Goal: Information Seeking & Learning: Learn about a topic

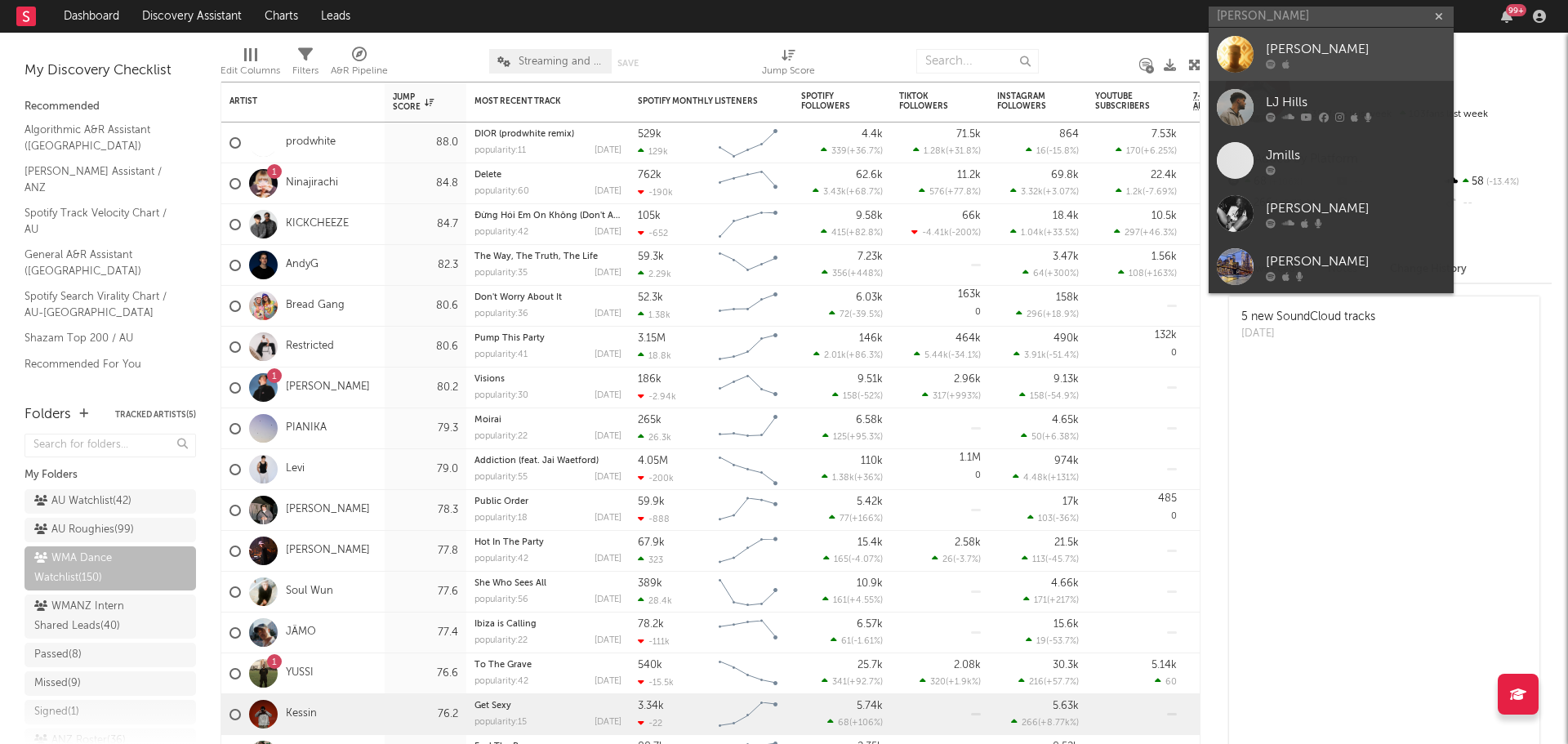
type input "lj mills"
click at [1311, 54] on div "LJ Mills" at bounding box center [1355, 48] width 180 height 20
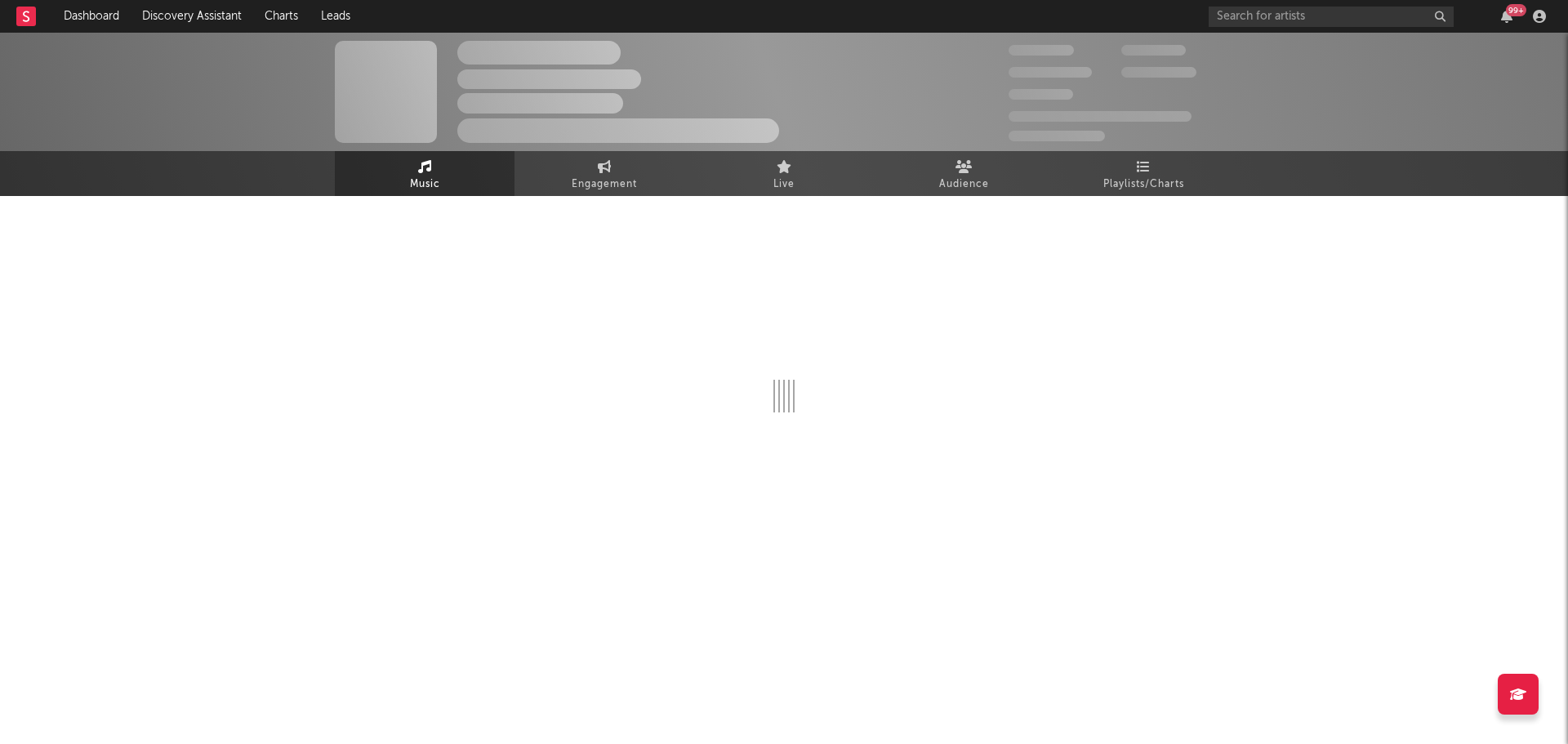
select select "1w"
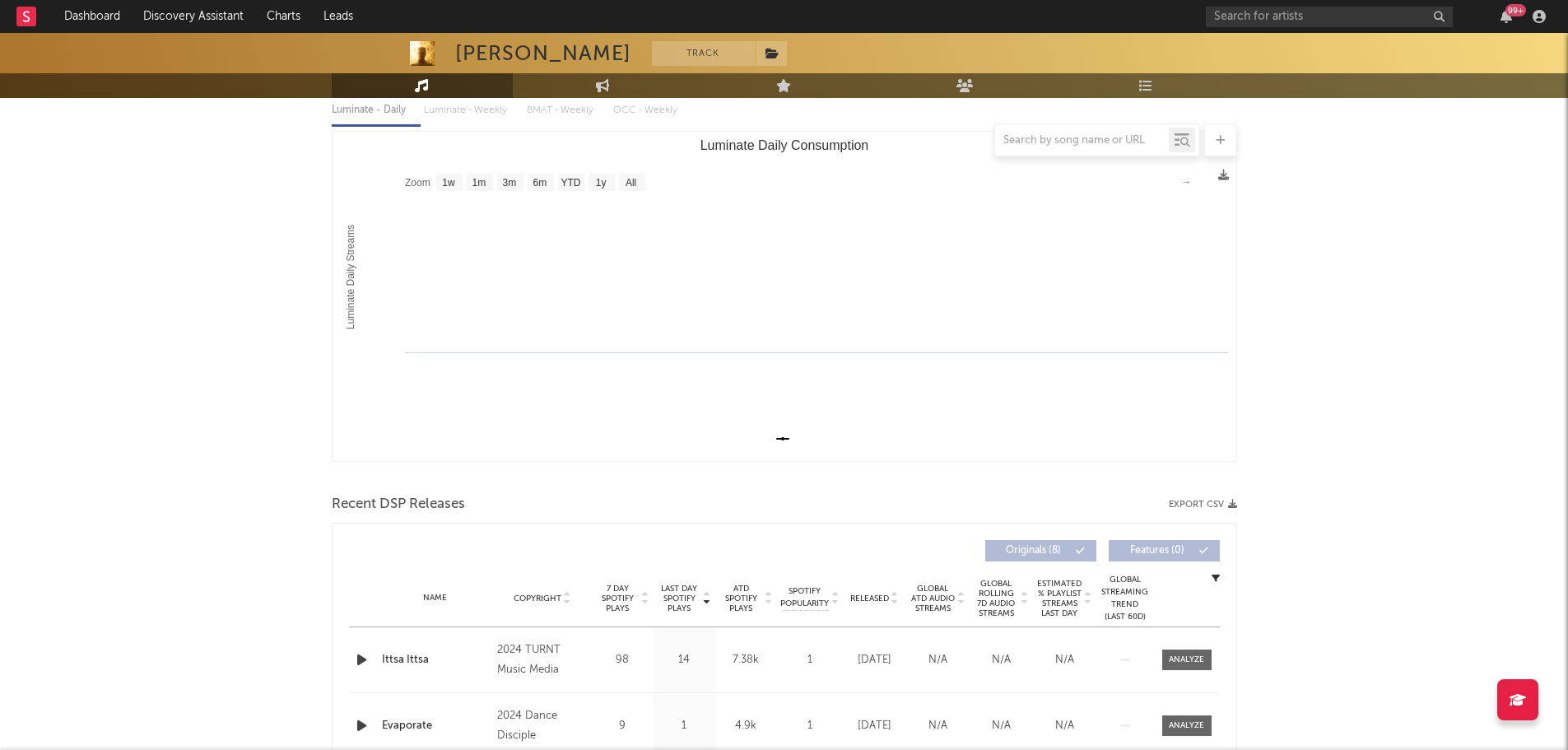
scroll to position [329, 0]
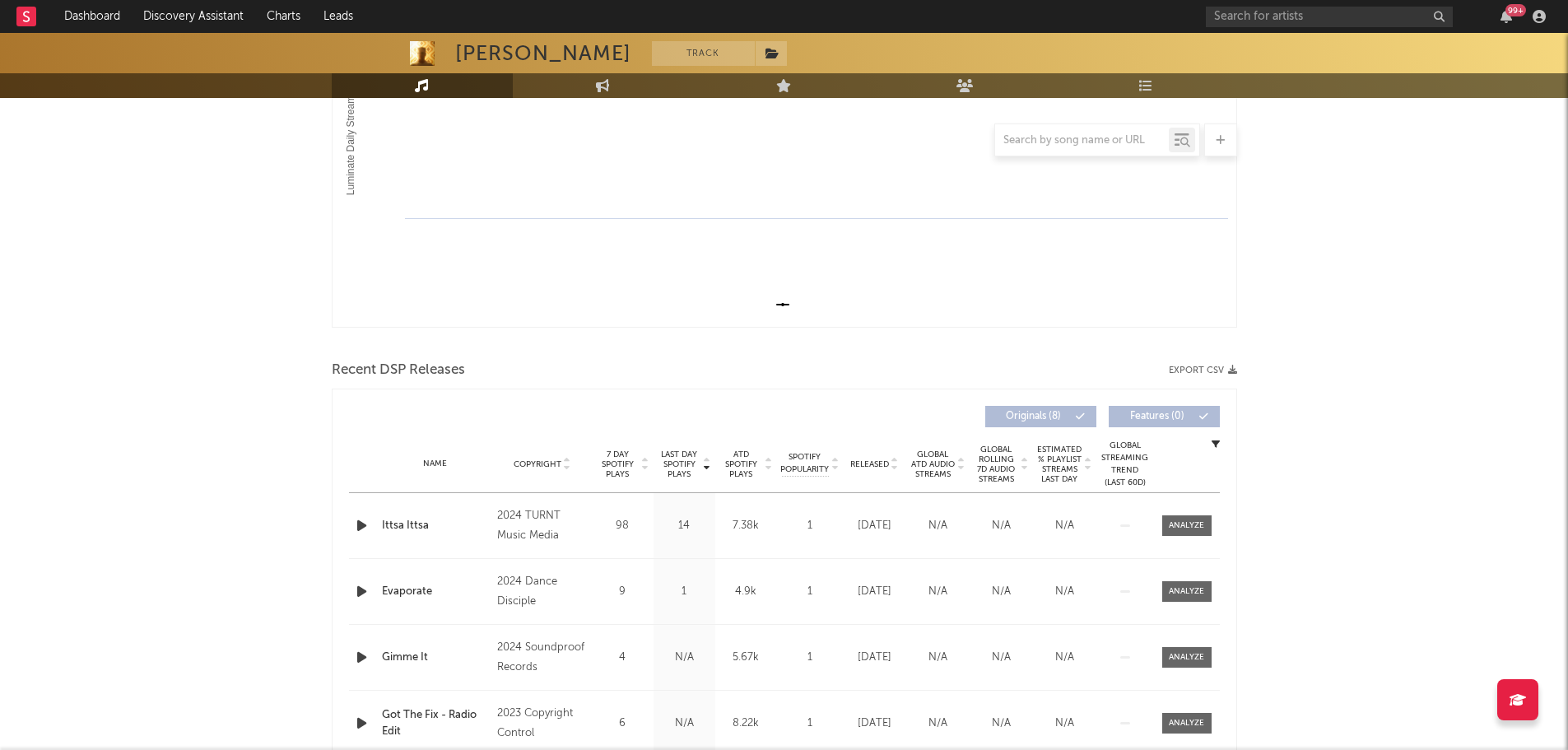
click at [869, 466] on span "Released" at bounding box center [869, 464] width 39 height 10
click at [358, 528] on icon "button" at bounding box center [361, 526] width 17 height 21
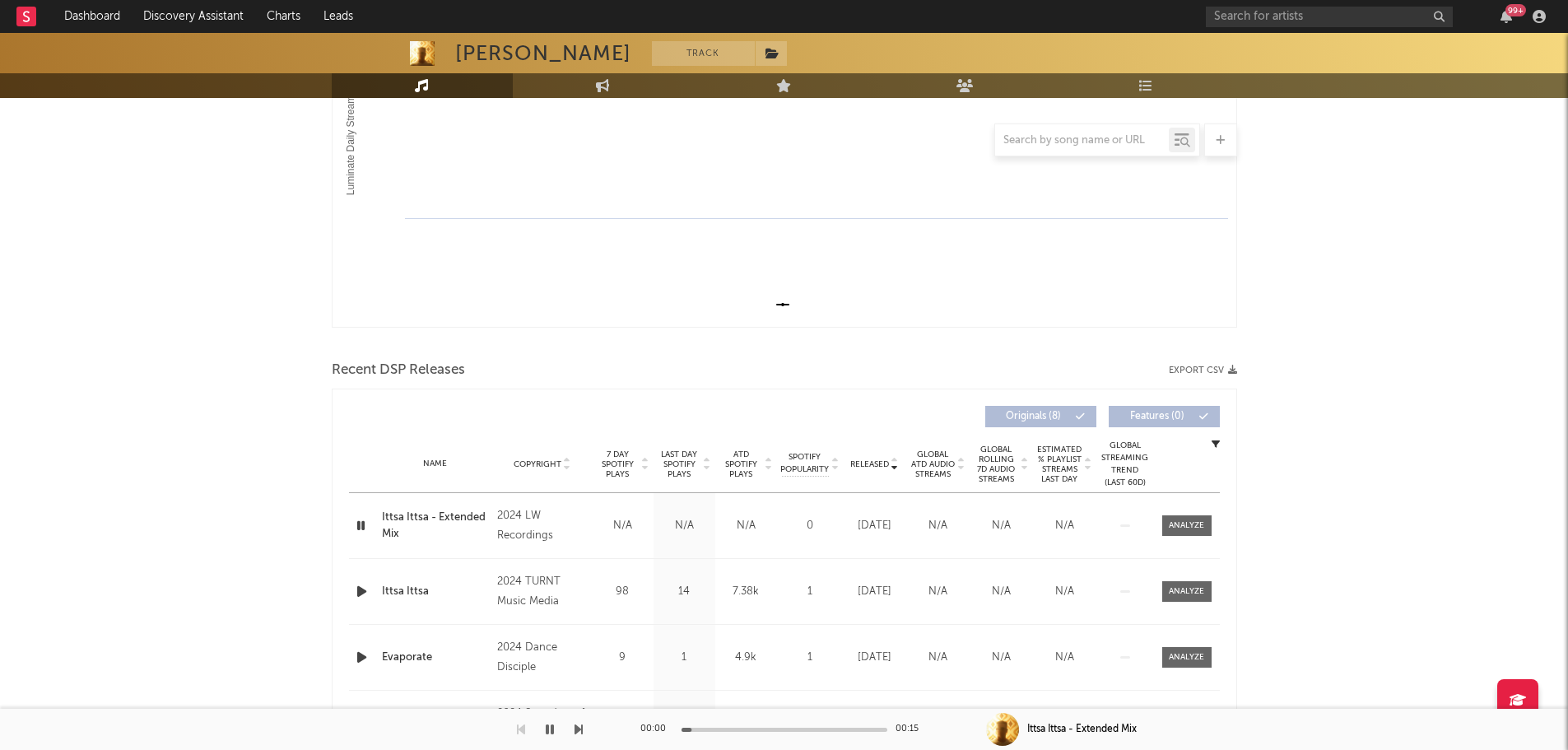
click at [358, 528] on icon "button" at bounding box center [361, 526] width 15 height 21
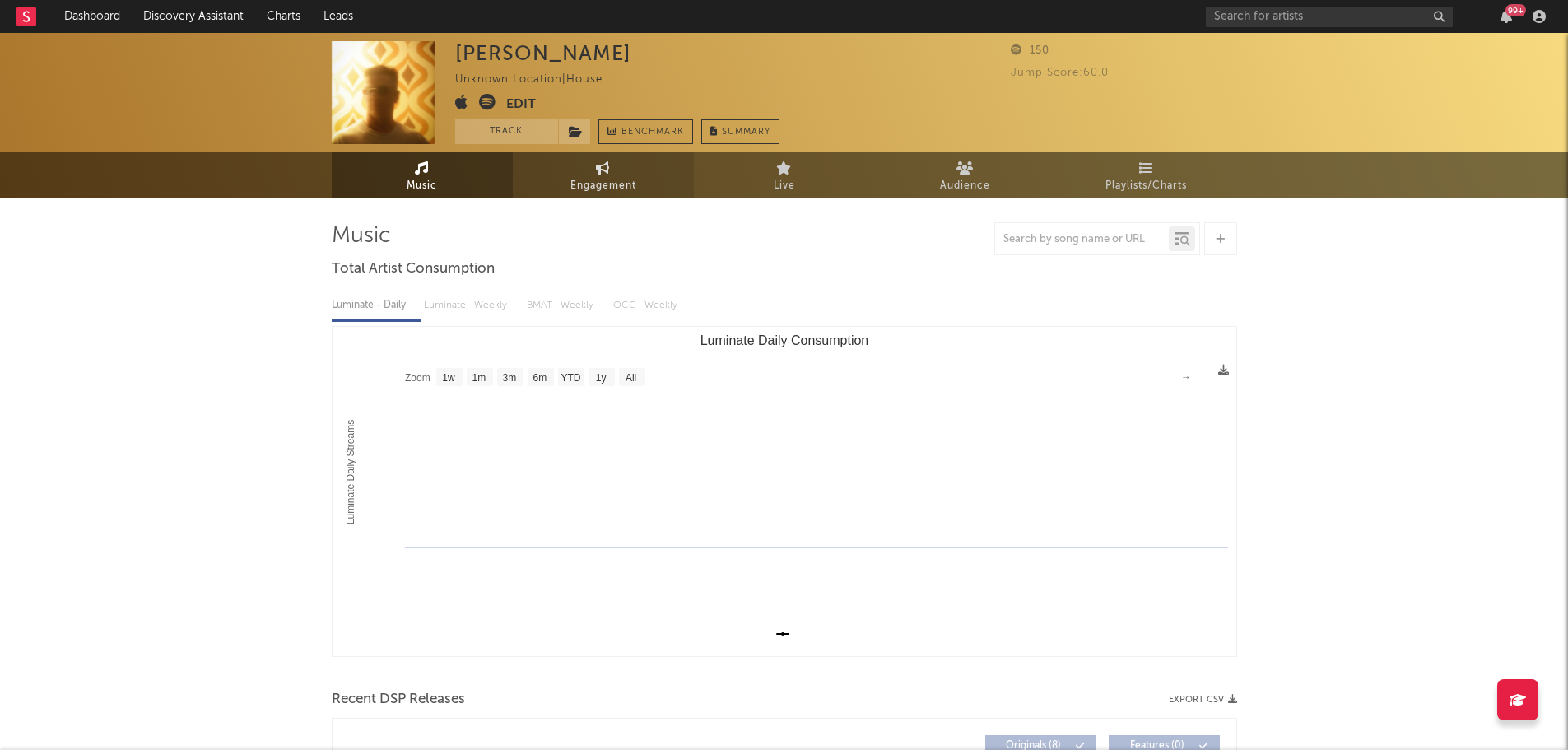
click at [614, 185] on span "Engagement" at bounding box center [603, 186] width 66 height 20
select select "1w"
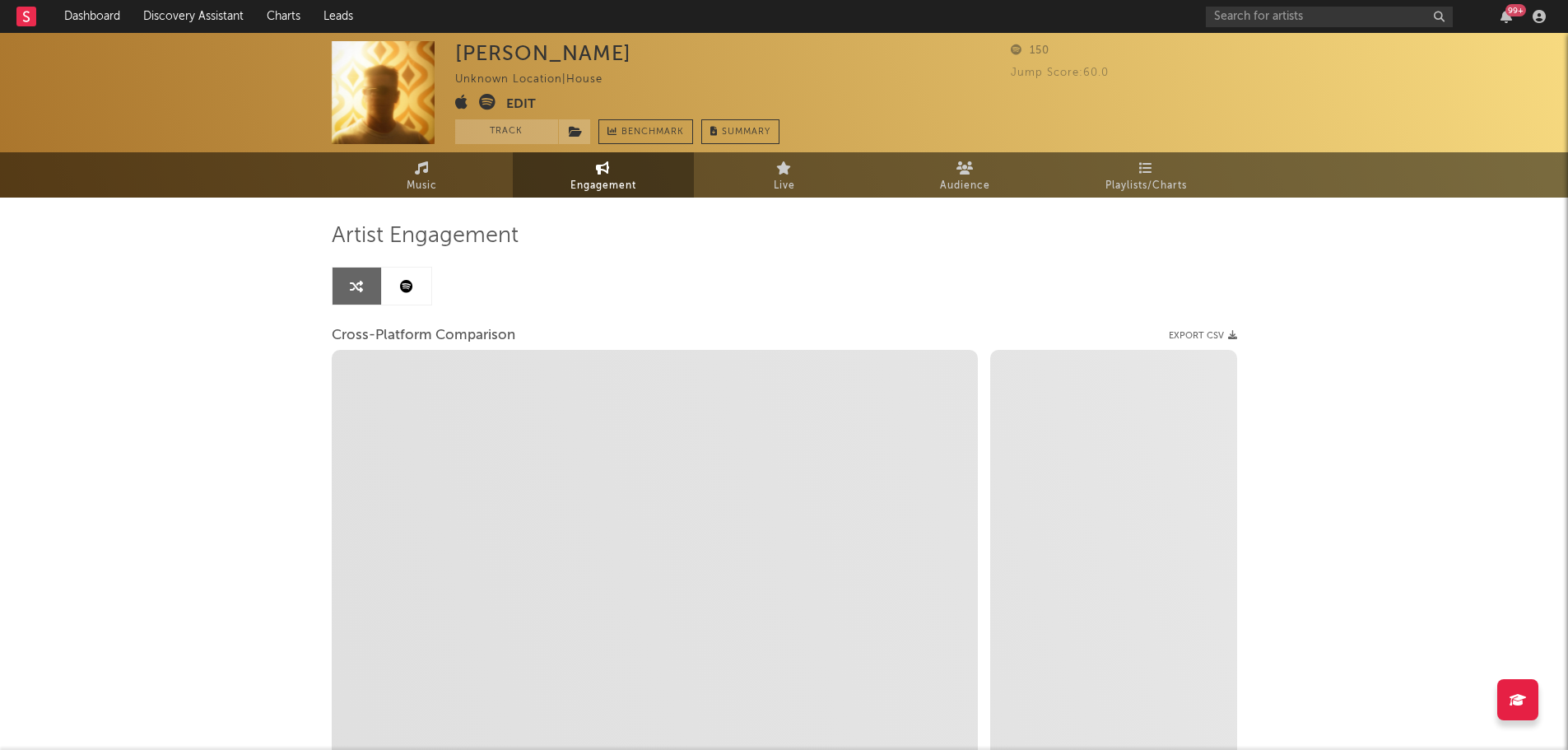
select select "1m"
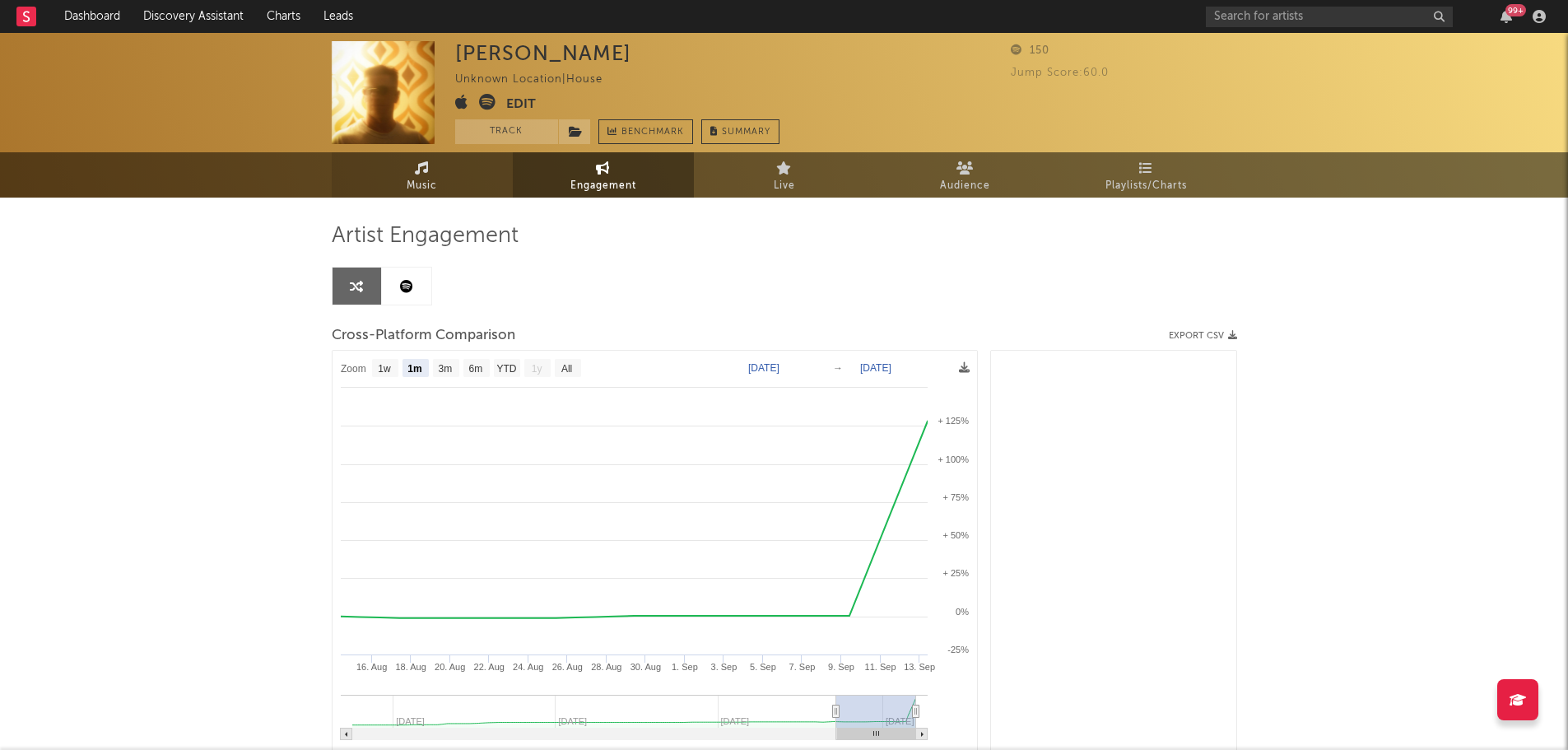
drag, startPoint x: 454, startPoint y: 183, endPoint x: 476, endPoint y: 167, distance: 27.2
click at [454, 183] on link "Music" at bounding box center [423, 175] width 181 height 45
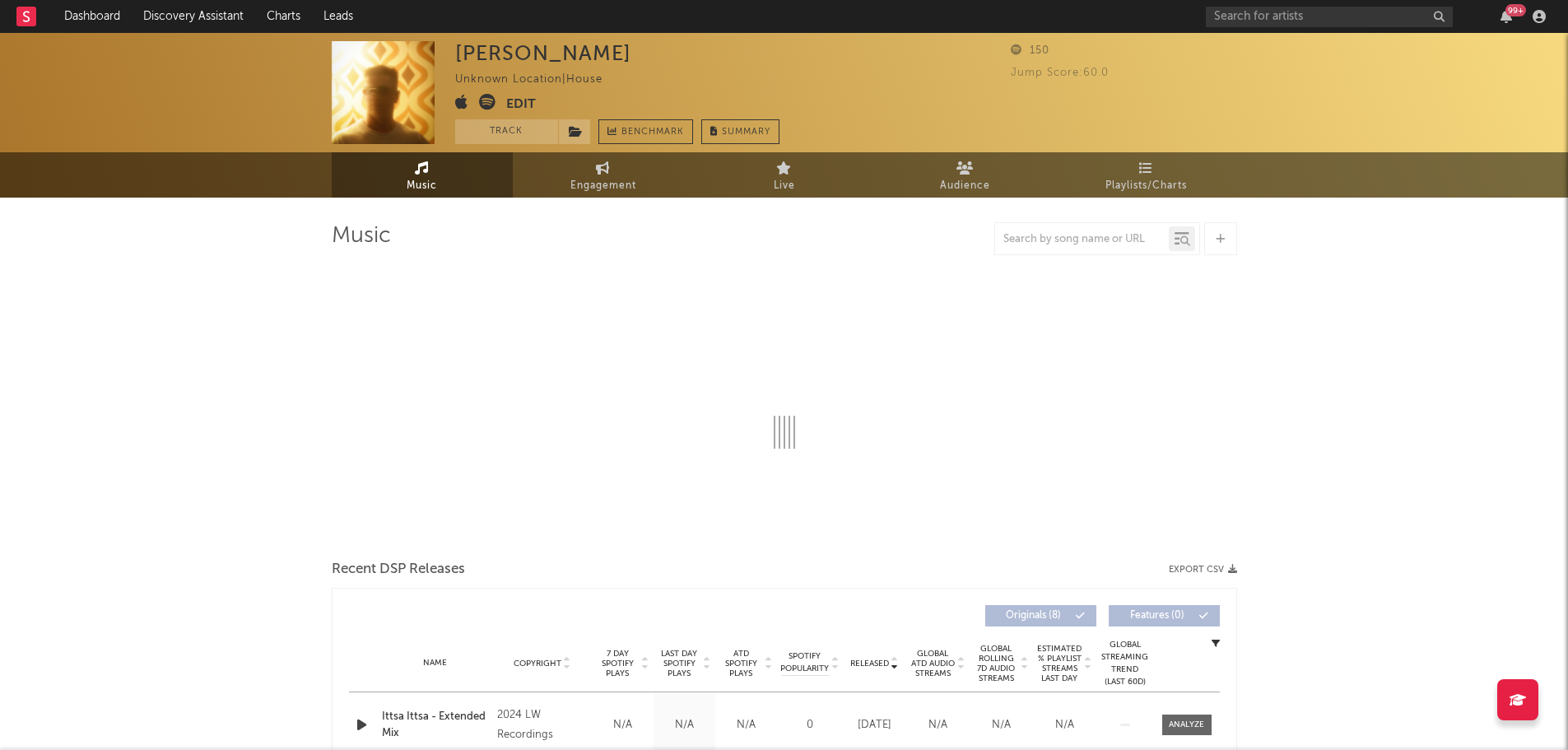
select select "1w"
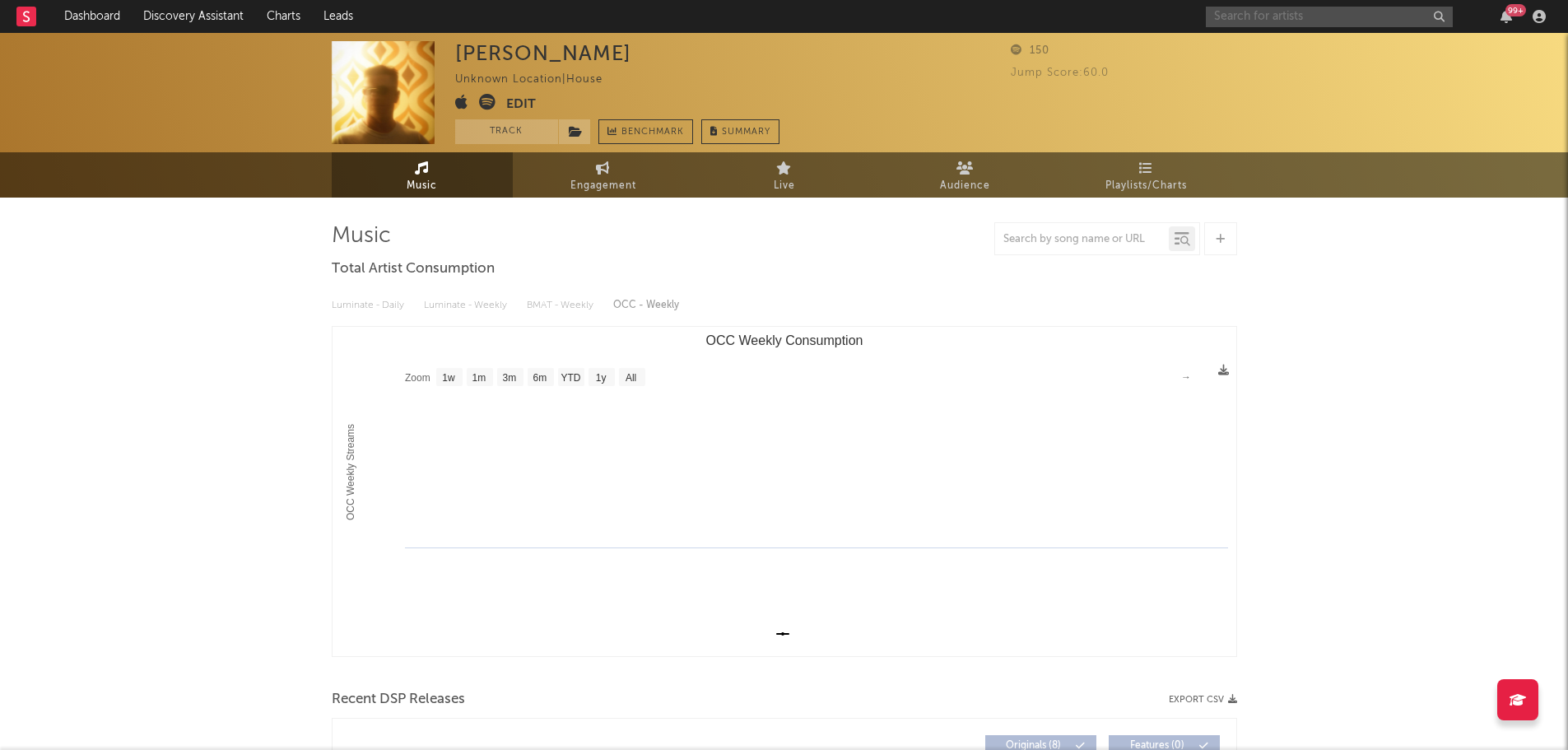
click at [1257, 21] on input "text" at bounding box center [1329, 17] width 247 height 21
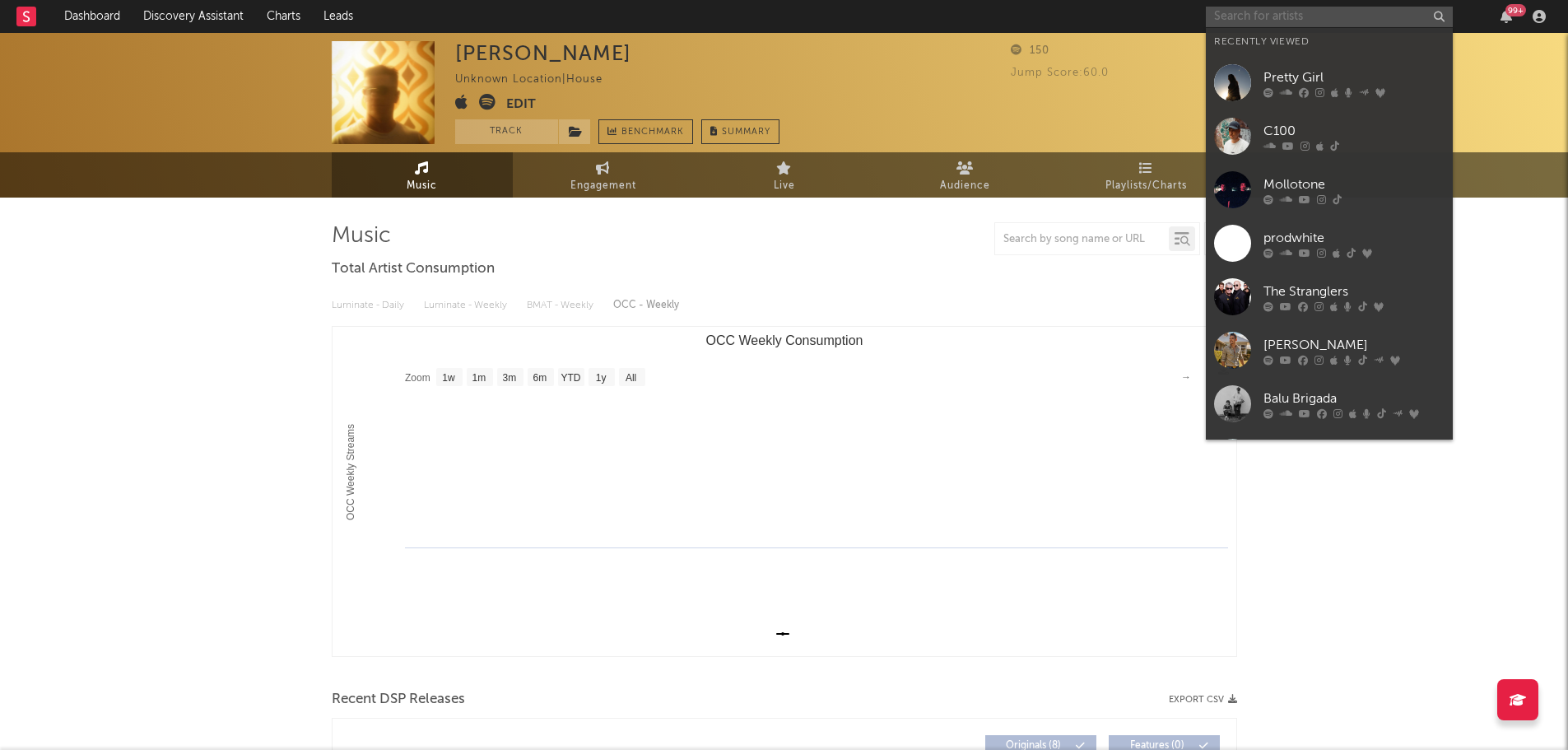
type input "n"
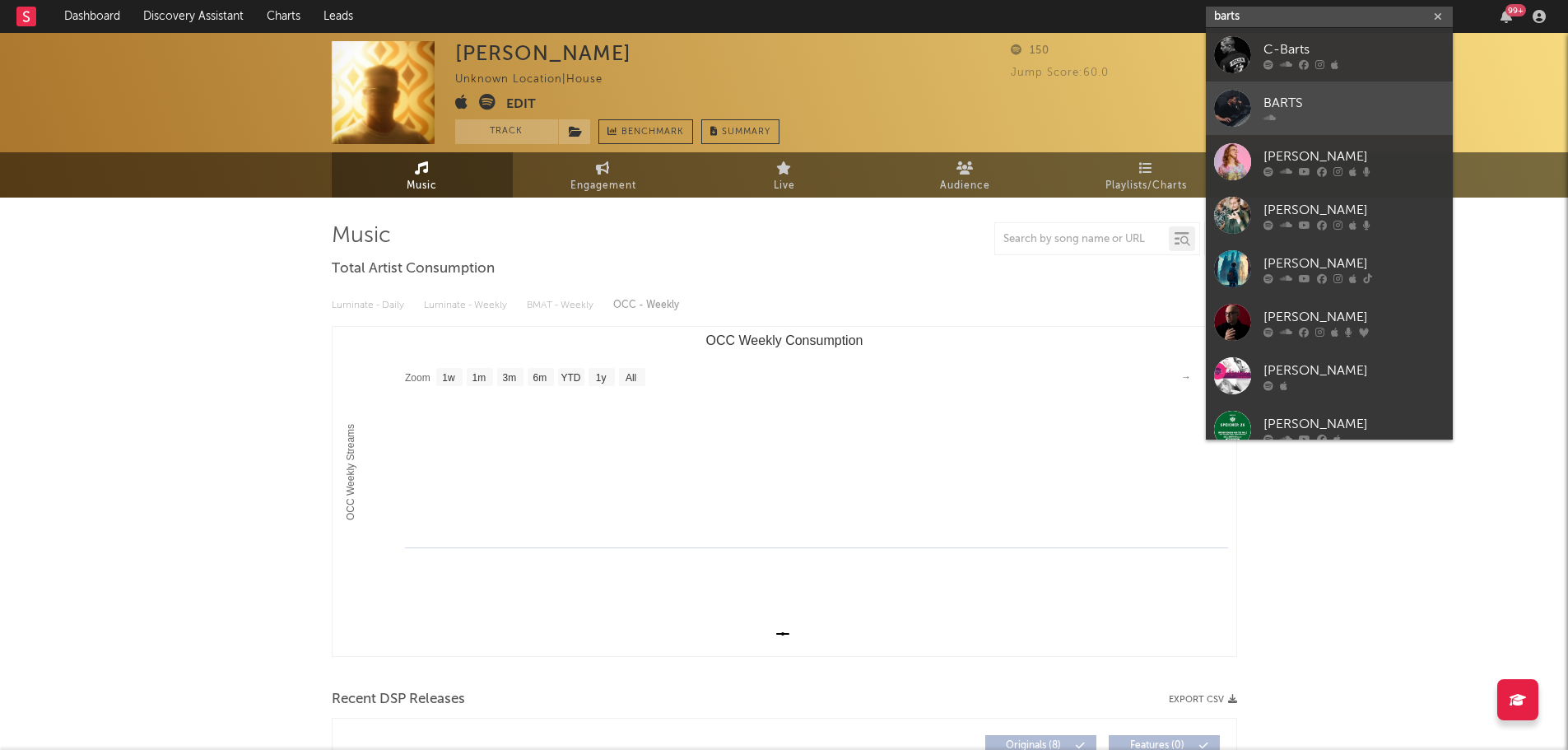
type input "barts"
click at [1300, 109] on div "BARTS" at bounding box center [1354, 103] width 181 height 20
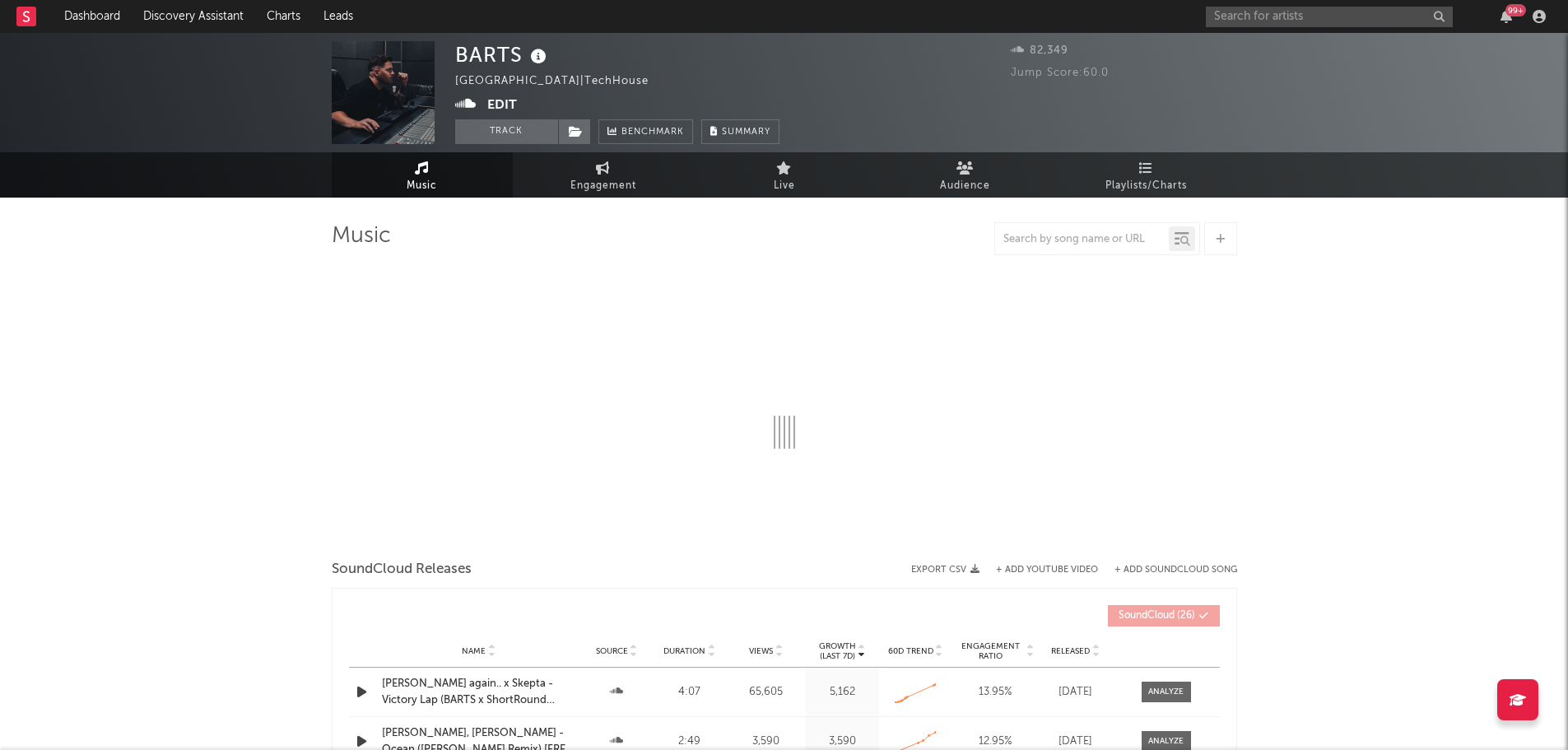
select select "1w"
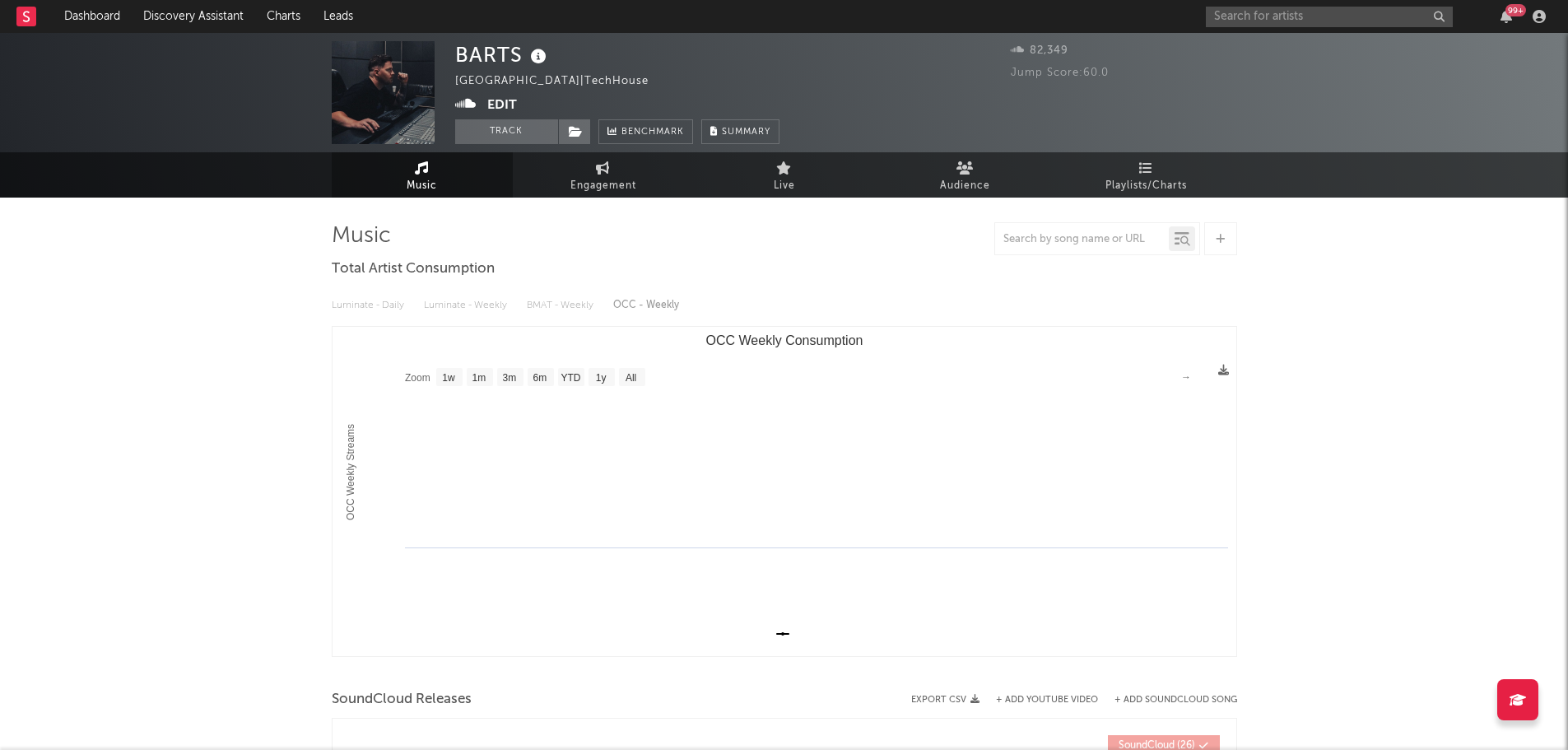
click at [530, 55] on icon at bounding box center [538, 56] width 24 height 23
click at [539, 63] on icon at bounding box center [538, 56] width 24 height 23
click at [467, 105] on icon at bounding box center [465, 103] width 21 height 16
click at [511, 111] on button "Edit" at bounding box center [502, 106] width 30 height 21
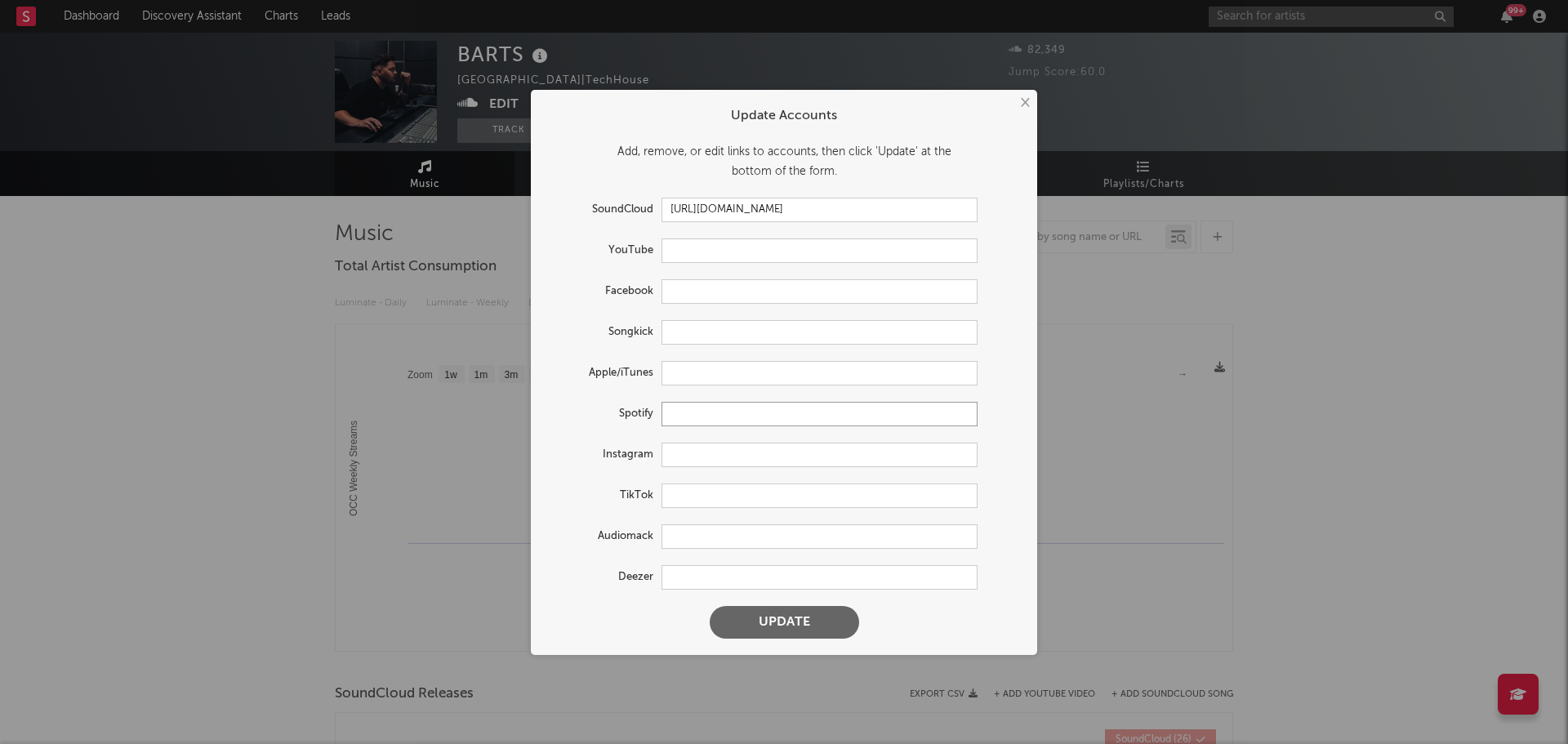
click at [712, 415] on input "text" at bounding box center [819, 415] width 316 height 25
paste input "https://open.spotify.com/artist/44qzMC9QX2iSk5ttc4SZfH?si=62F5MN-OQCm1Uw2ze3rgp…"
drag, startPoint x: 744, startPoint y: 410, endPoint x: 639, endPoint y: 423, distance: 105.8
click at [639, 423] on div "Spotify https://open.spotify.com/artist/44qzMC9QX2iSk5ttc4SZfH?si=62F5MN-OQCm1U…" at bounding box center [762, 415] width 431 height 25
click at [955, 413] on input "https://open.spotify.com/artist/44qzMC9QX2iSk5ttc4SZfH?si=62F5MN-OQCm1Uw2ze3rgp…" at bounding box center [819, 415] width 316 height 25
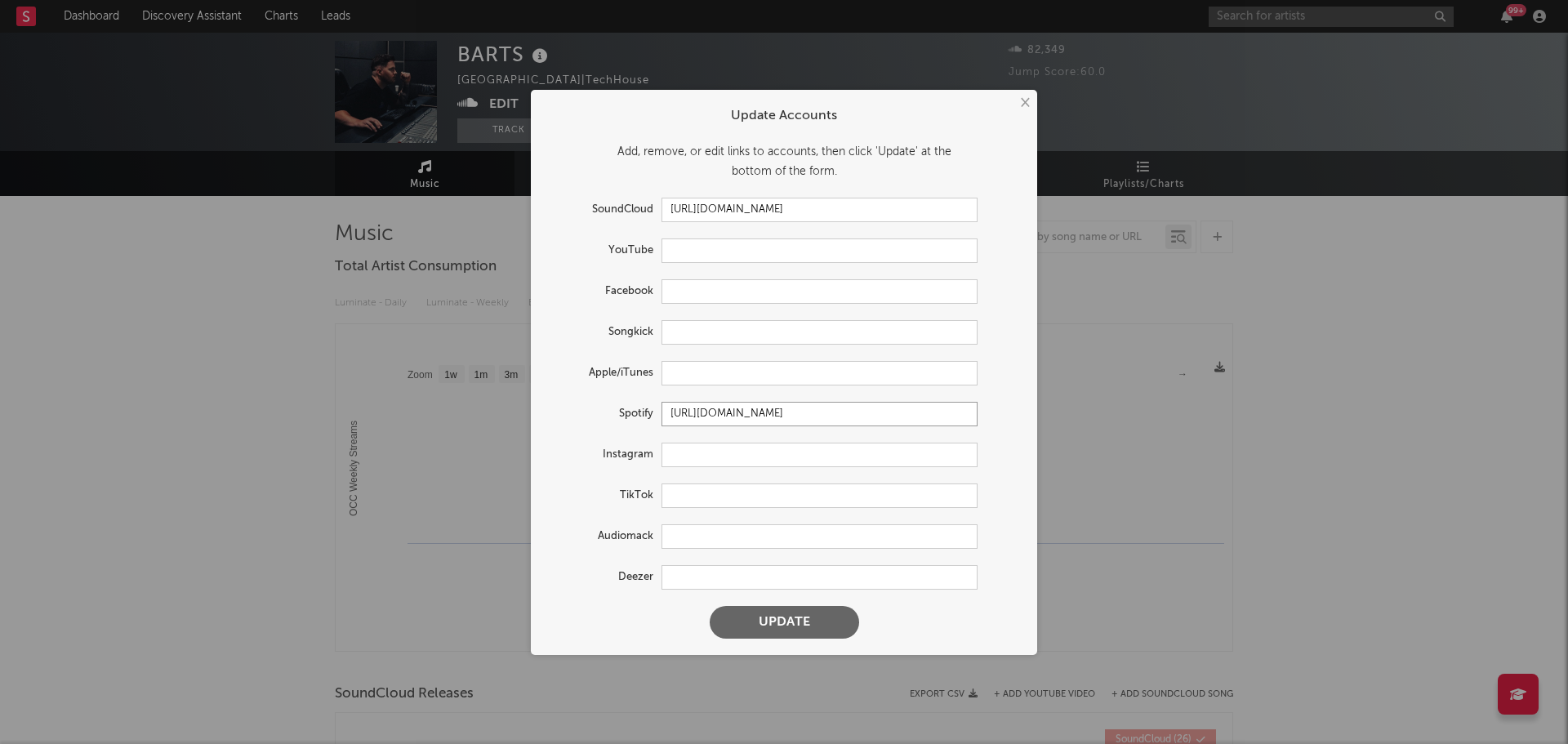
type input "https://open.spotify.com/artist/44qzMC9QX2iSk5ttc4SZfH"
click at [697, 255] on input "text" at bounding box center [819, 251] width 316 height 25
paste input "https://www.youtube.com/@bartsmusicbarts"
type input "https://www.youtube.com/@bartsmusicbarts"
click at [700, 455] on input "text" at bounding box center [819, 455] width 316 height 25
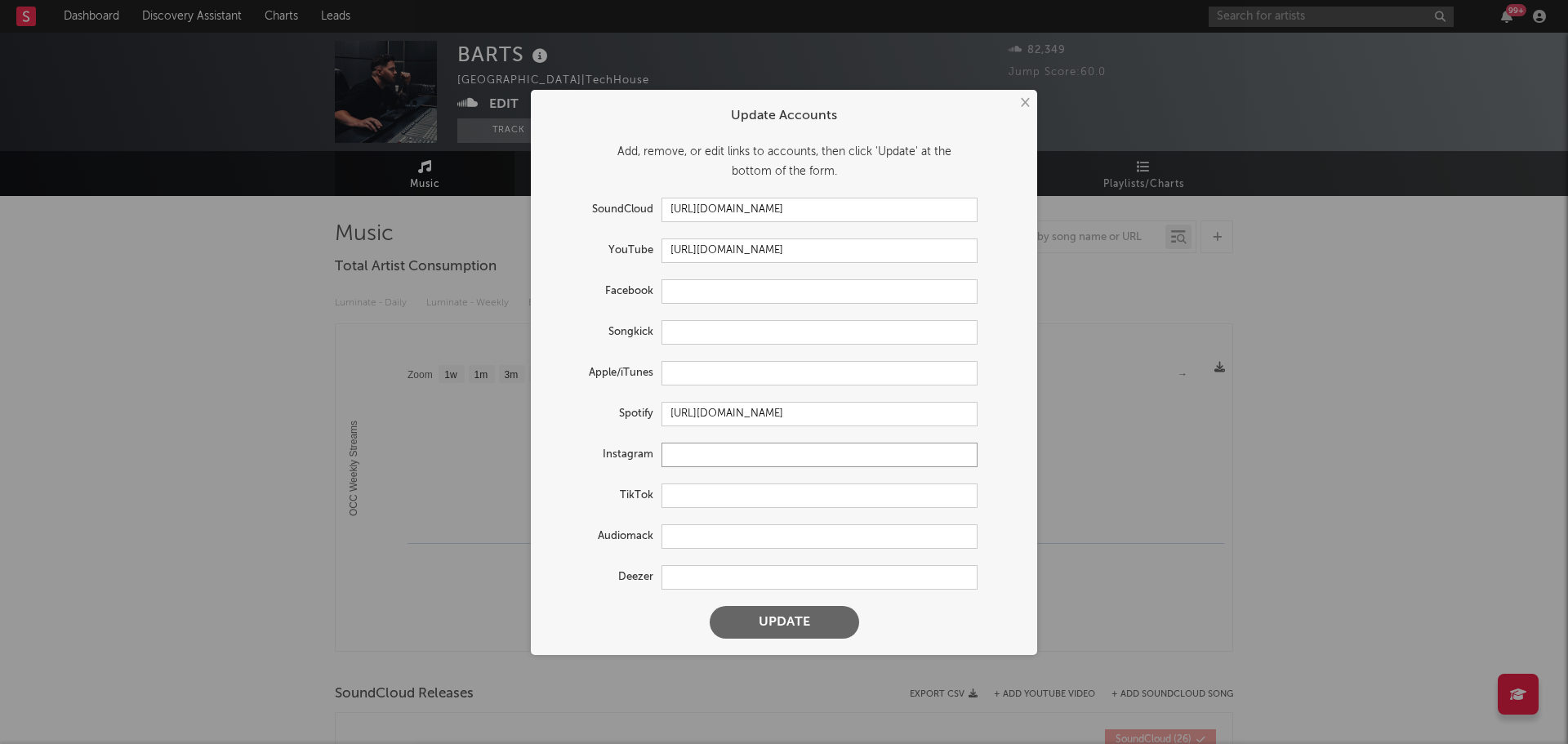
paste input "https://www.instagram.com/barts.aus"
type input "https://www.instagram.com/barts.aus"
click at [708, 491] on input "text" at bounding box center [819, 496] width 316 height 25
paste input "https://www.tiktok.com/@barts_aus"
type input "https://www.tiktok.com/@barts_aus"
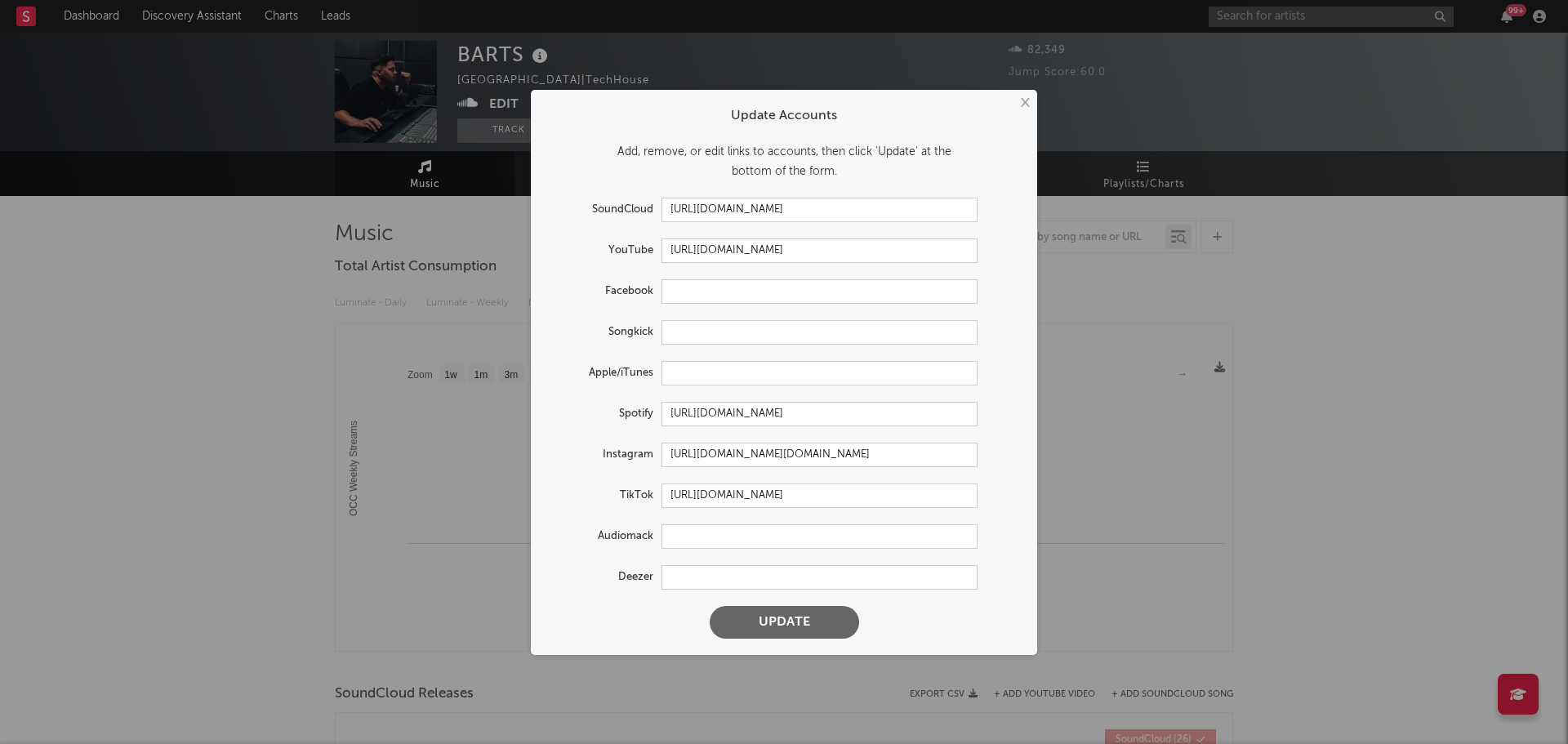
click at [787, 618] on button "Update" at bounding box center [784, 622] width 150 height 33
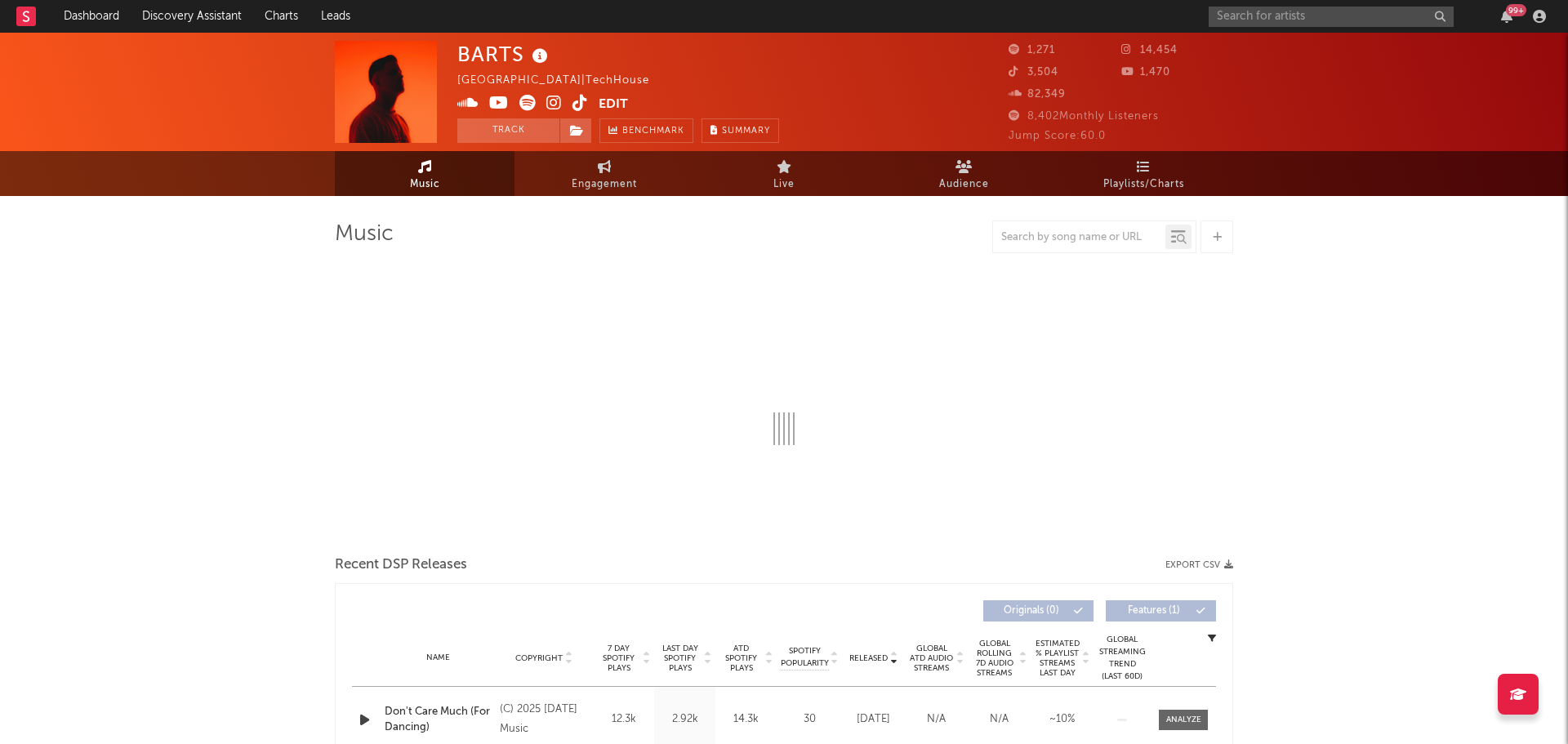
select select "1w"
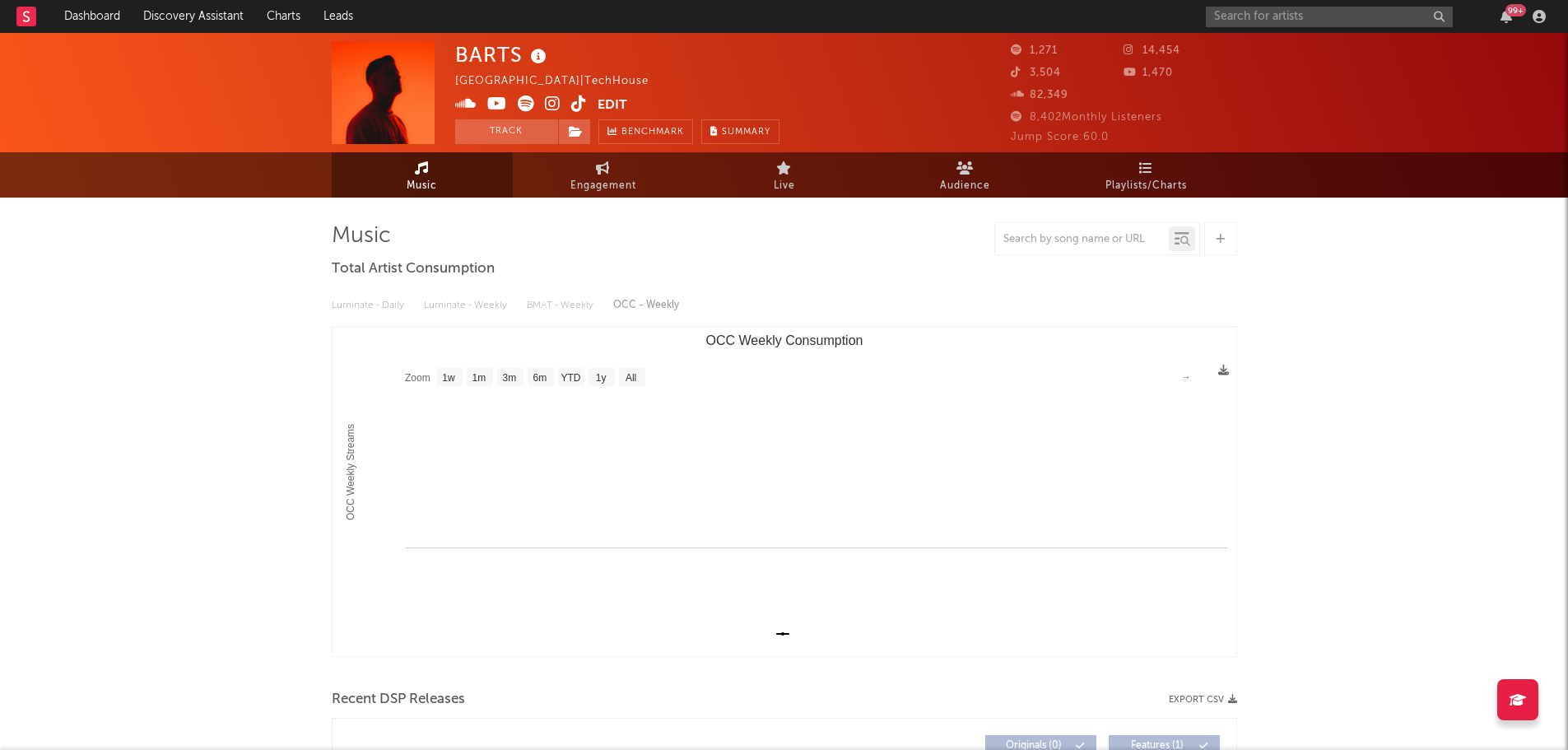
click at [532, 56] on icon at bounding box center [538, 56] width 24 height 23
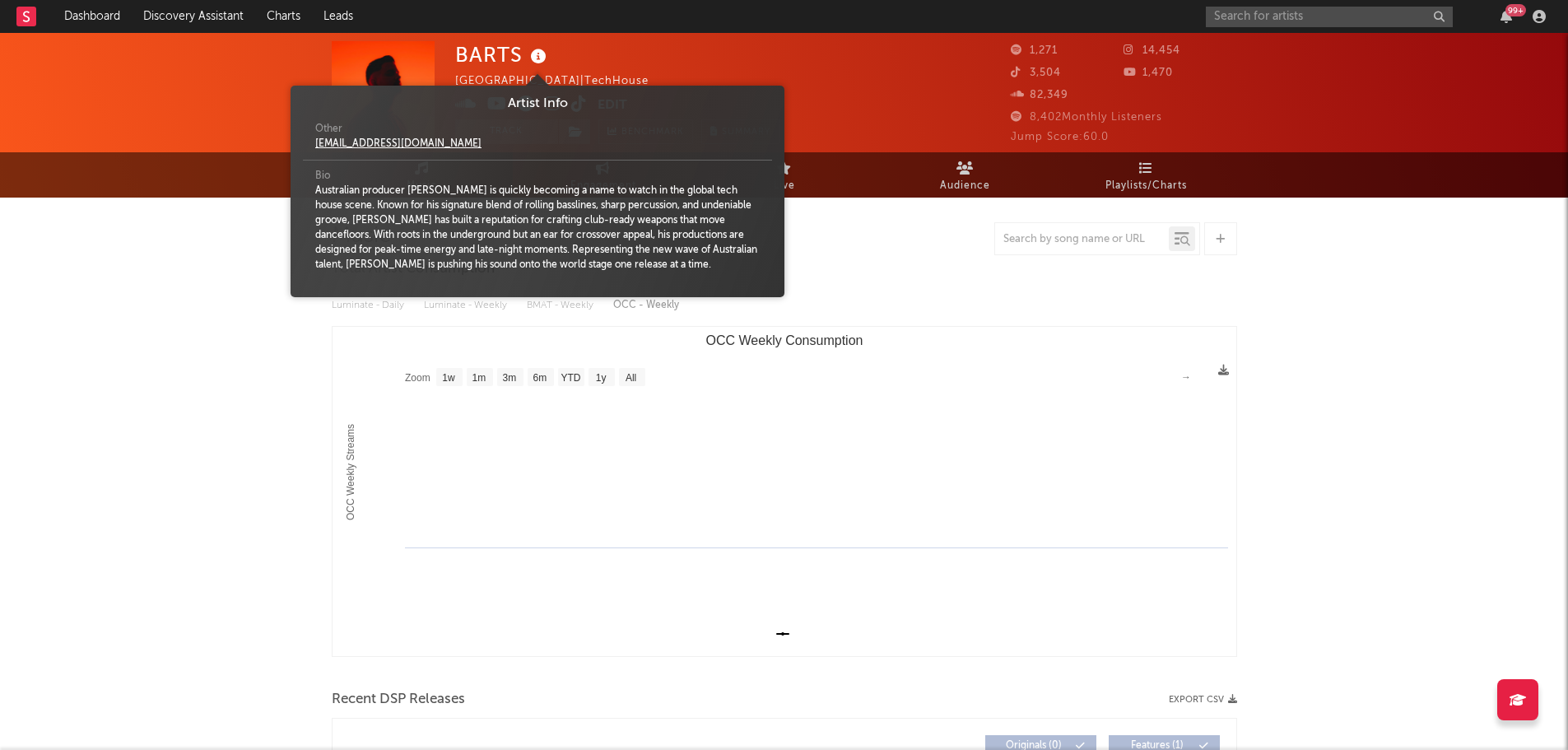
click at [532, 56] on icon at bounding box center [538, 56] width 24 height 23
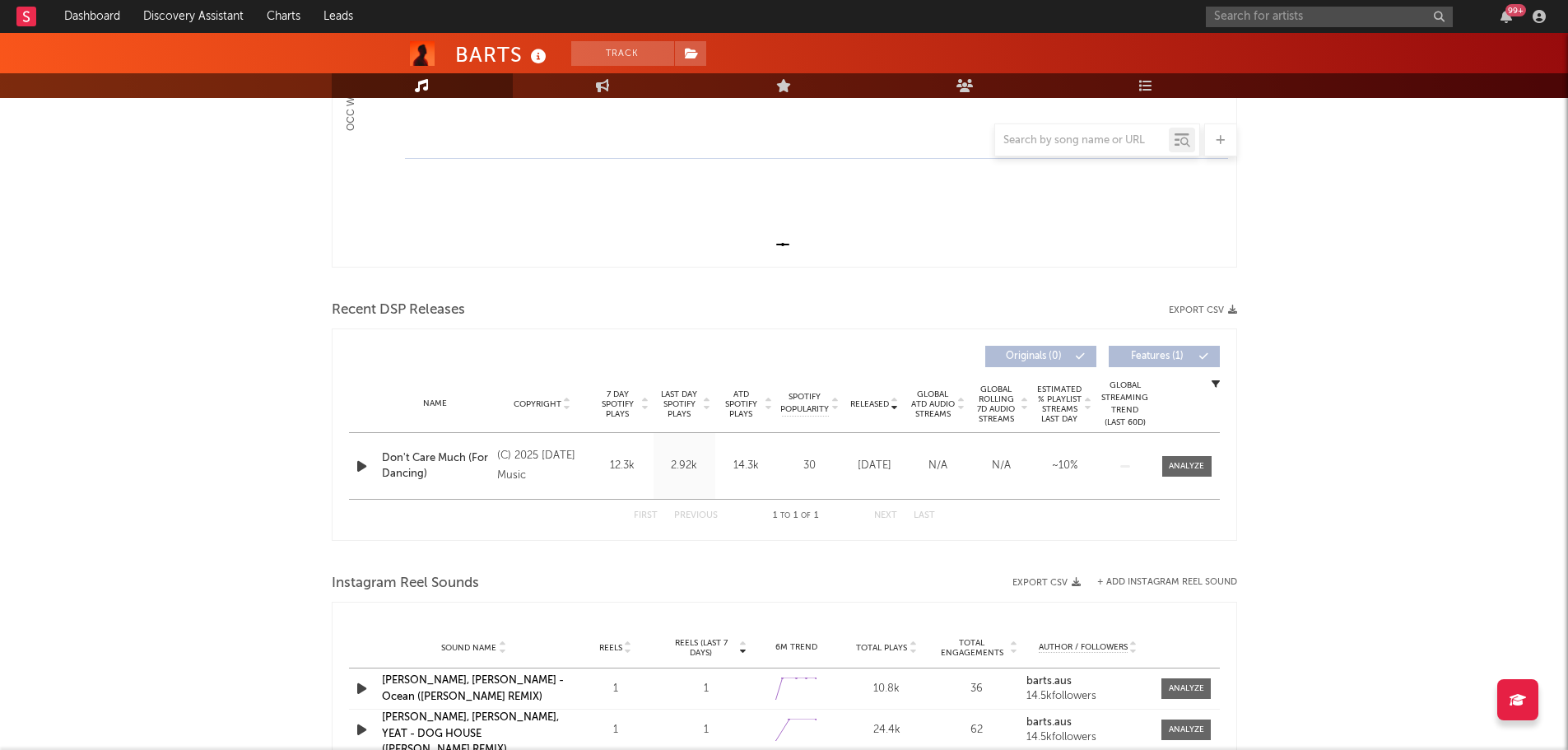
scroll to position [411, 0]
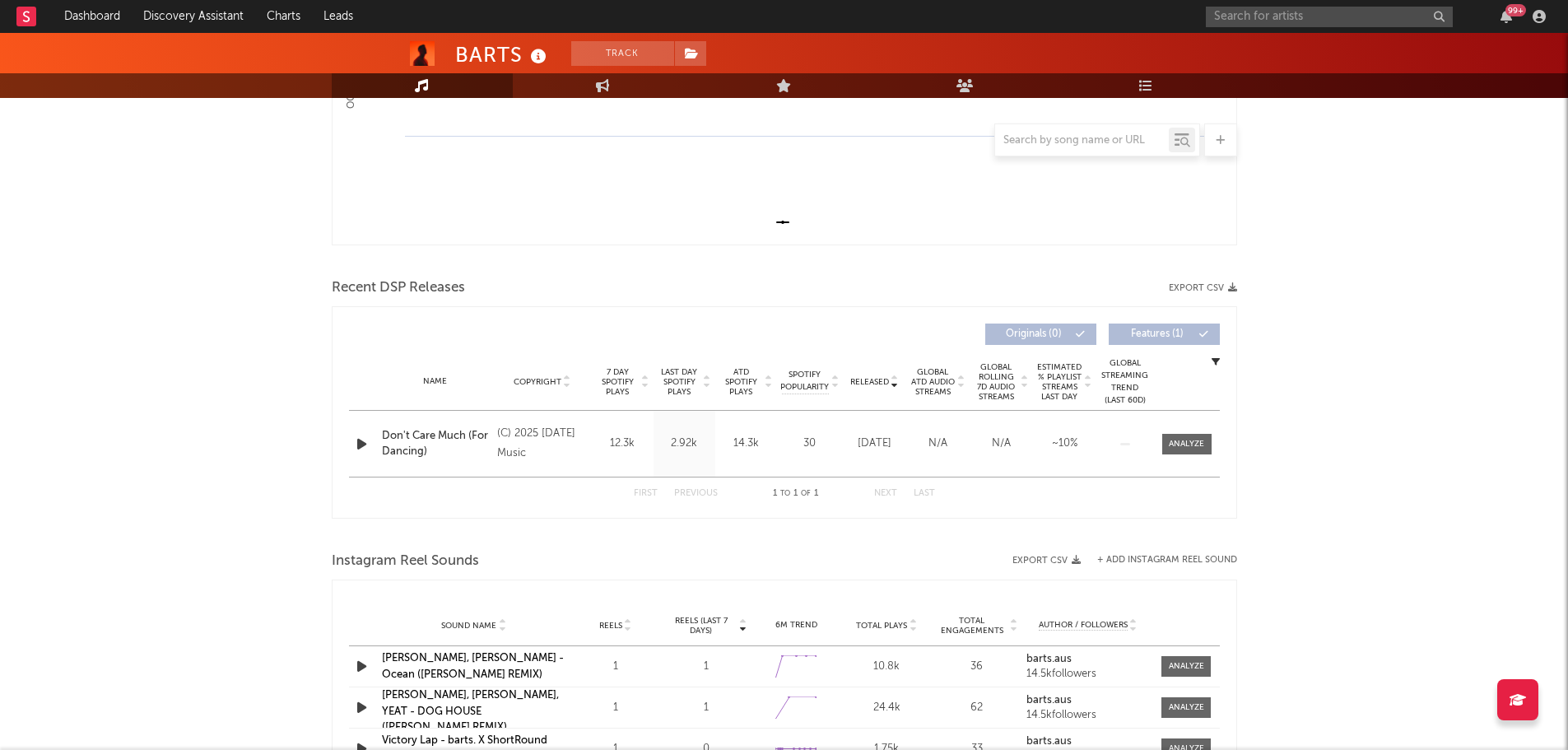
click at [358, 442] on icon "button" at bounding box center [361, 445] width 17 height 21
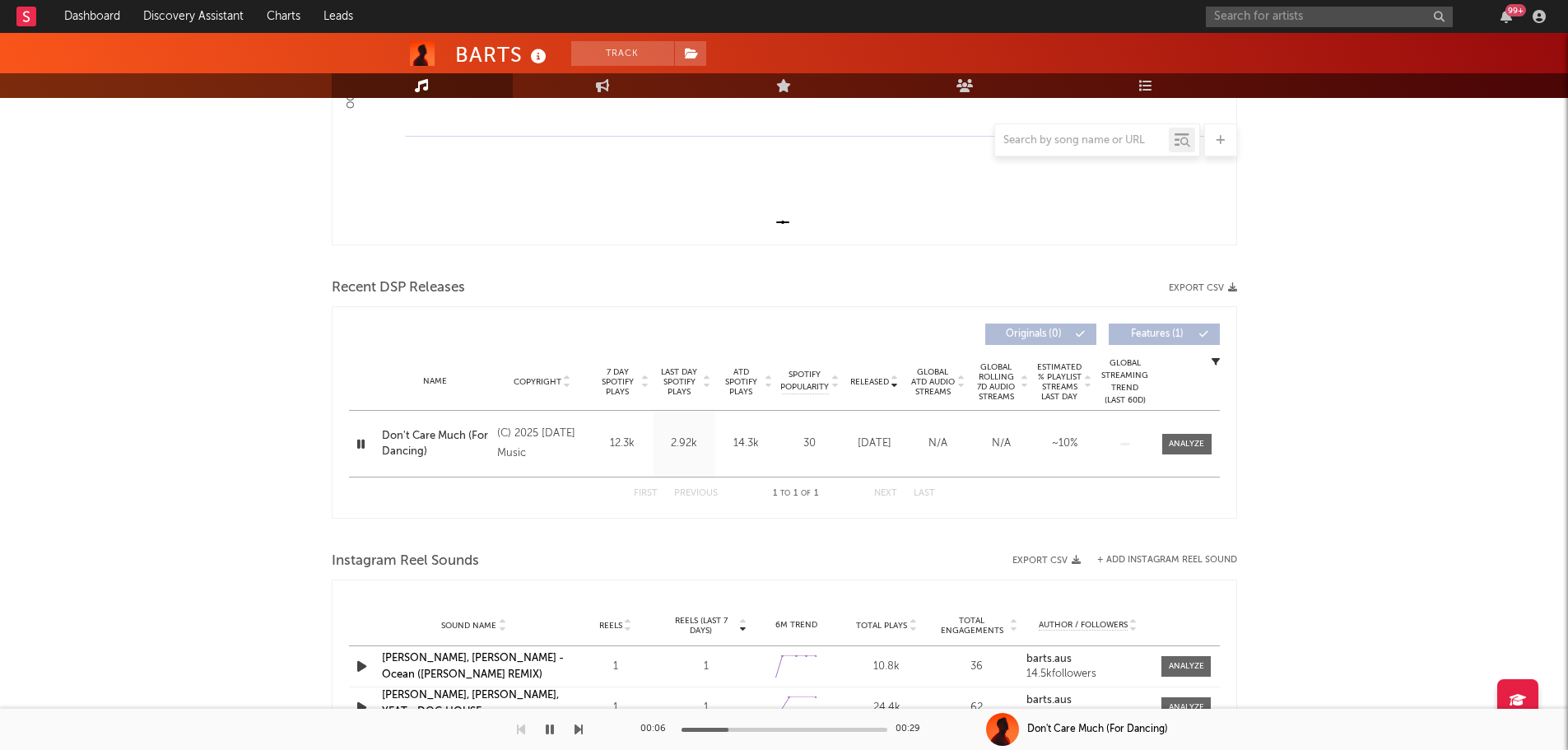
click at [729, 731] on div at bounding box center [784, 730] width 206 height 4
click at [801, 731] on div at bounding box center [784, 730] width 206 height 4
click at [358, 442] on icon "button" at bounding box center [361, 445] width 15 height 21
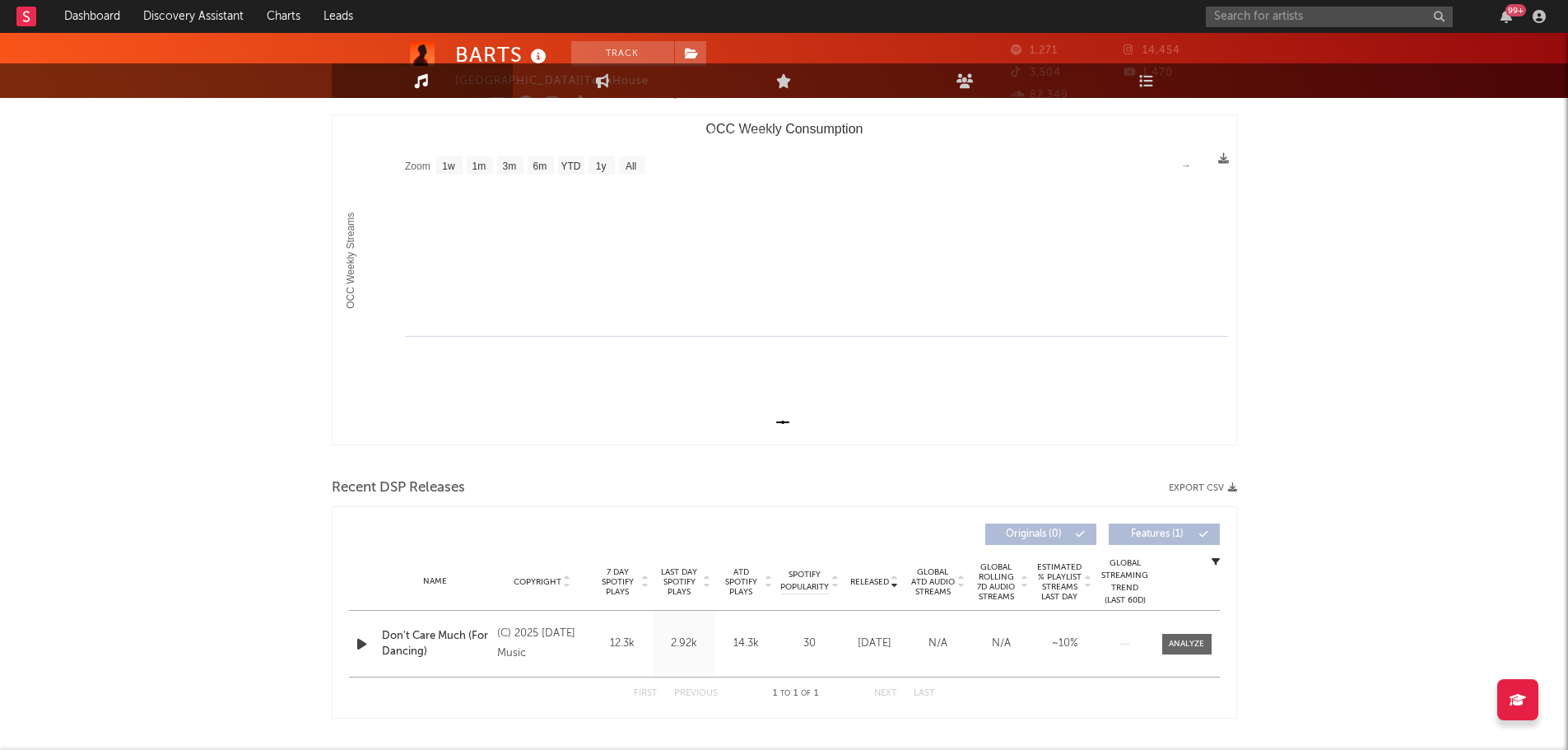
scroll to position [0, 0]
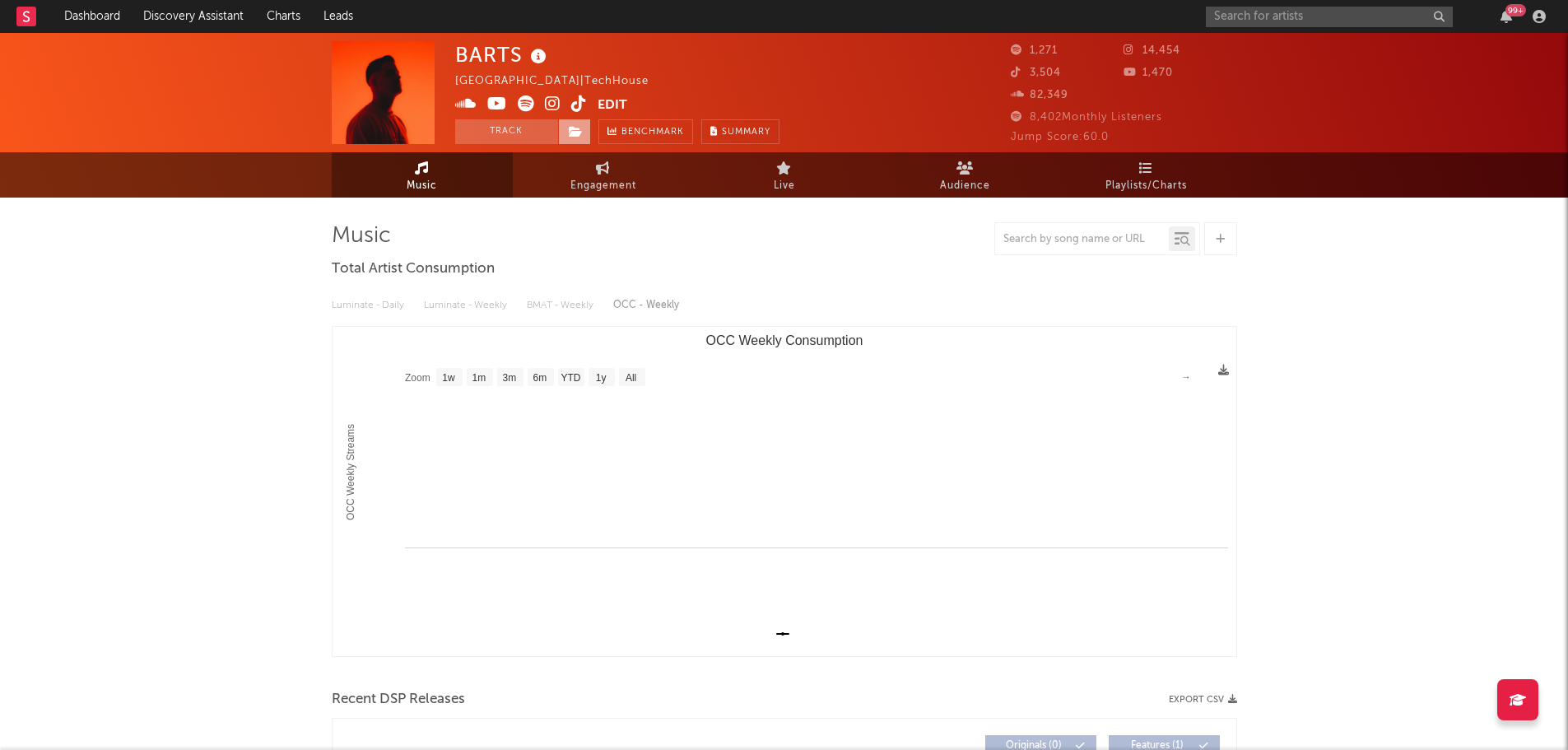
click at [573, 127] on icon at bounding box center [575, 132] width 14 height 11
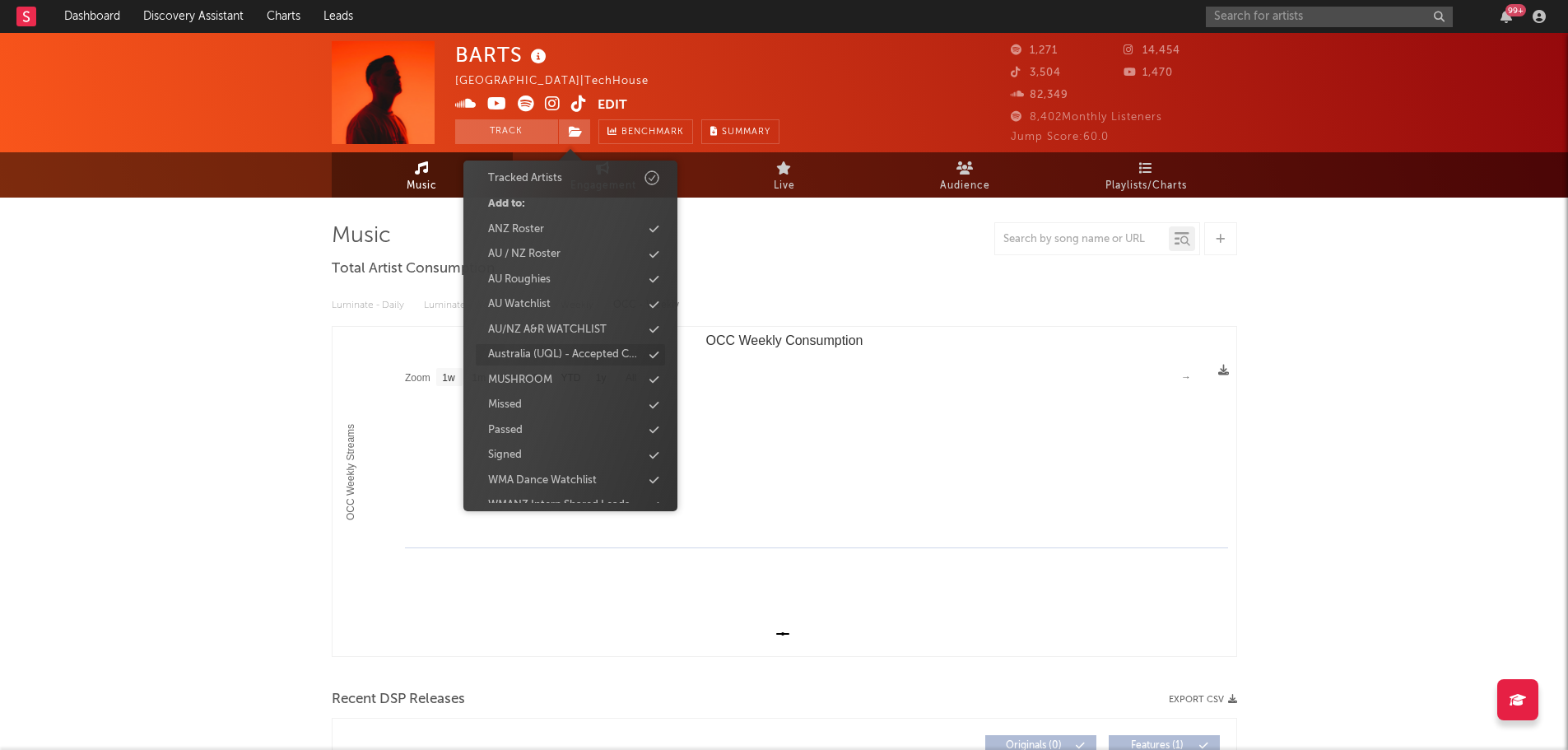
scroll to position [99, 0]
click at [539, 466] on div "WMA Dance Watchlist" at bounding box center [543, 463] width 109 height 16
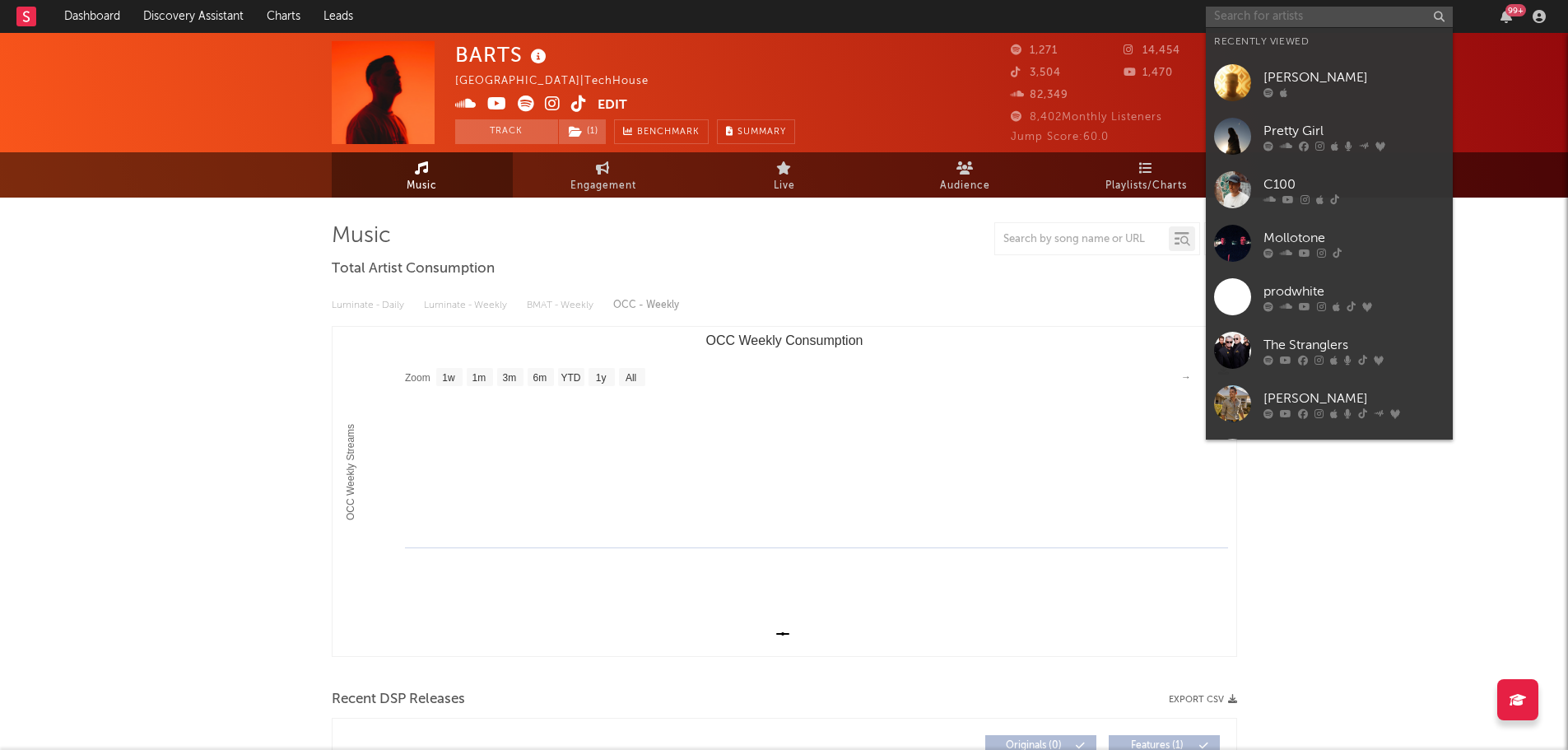
click at [1263, 10] on input "text" at bounding box center [1329, 17] width 247 height 21
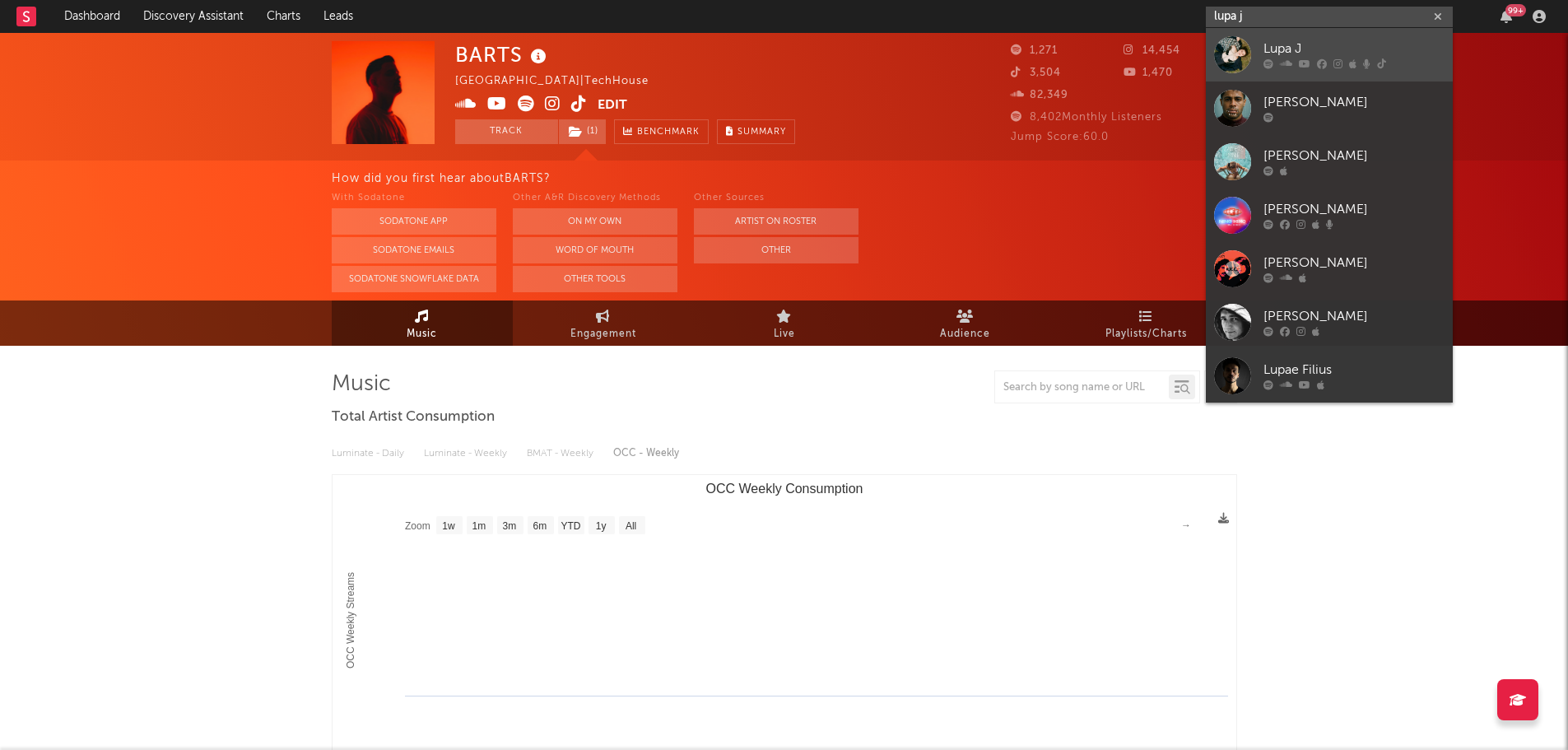
type input "lupa j"
click at [1294, 50] on div "Lupa J" at bounding box center [1354, 49] width 181 height 20
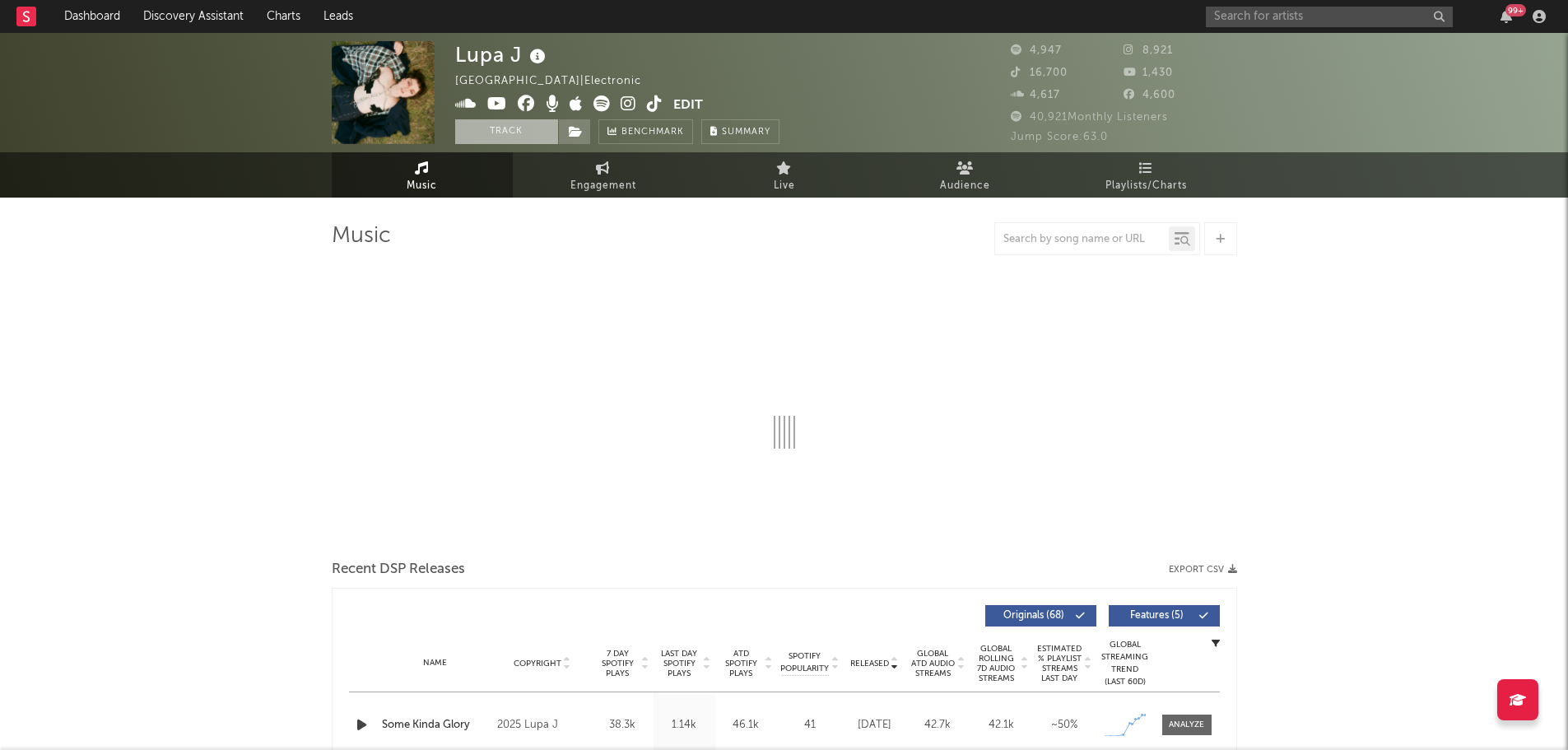
select select "1w"
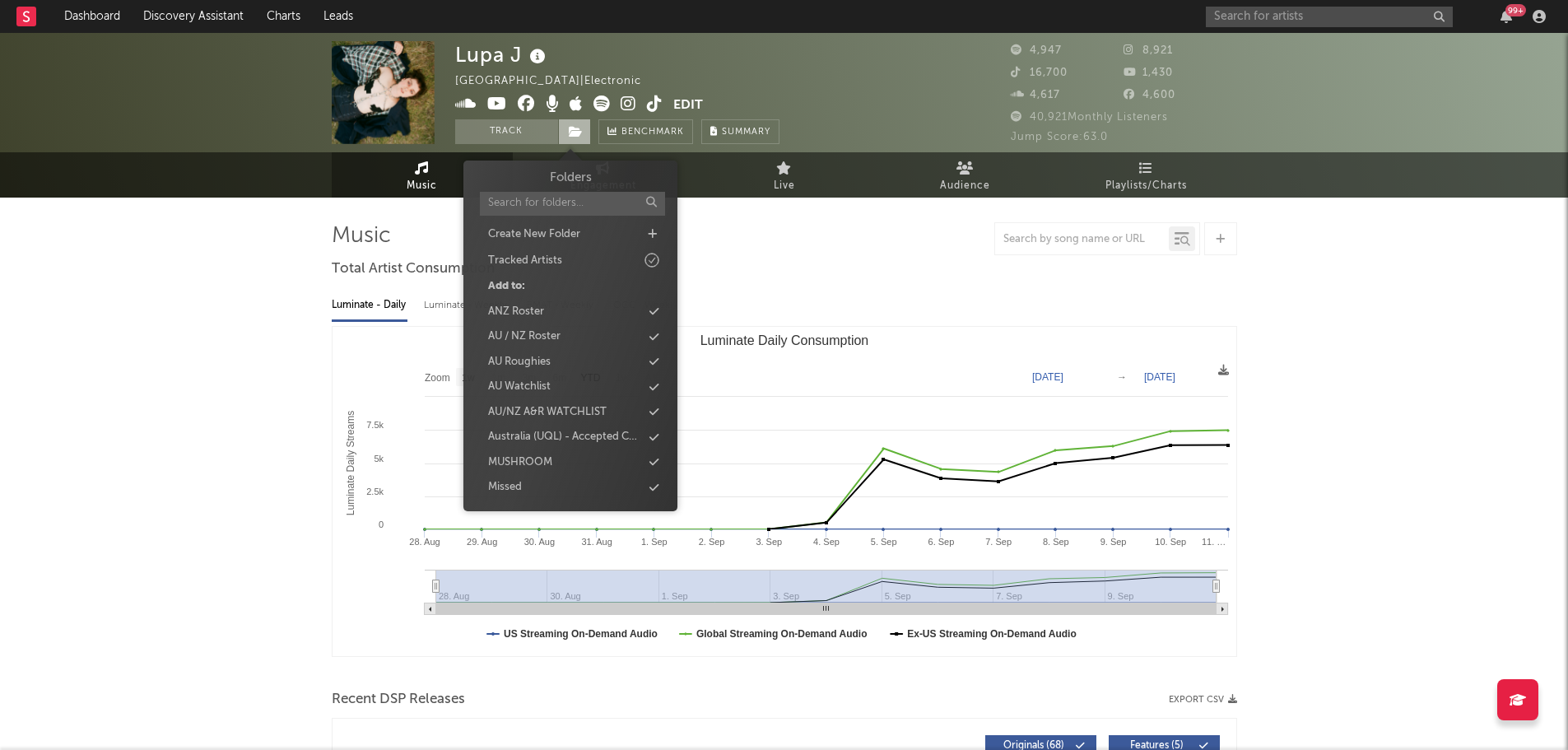
click at [574, 135] on icon at bounding box center [575, 132] width 14 height 11
click at [557, 460] on div "WMA Dance Watchlist" at bounding box center [543, 463] width 109 height 16
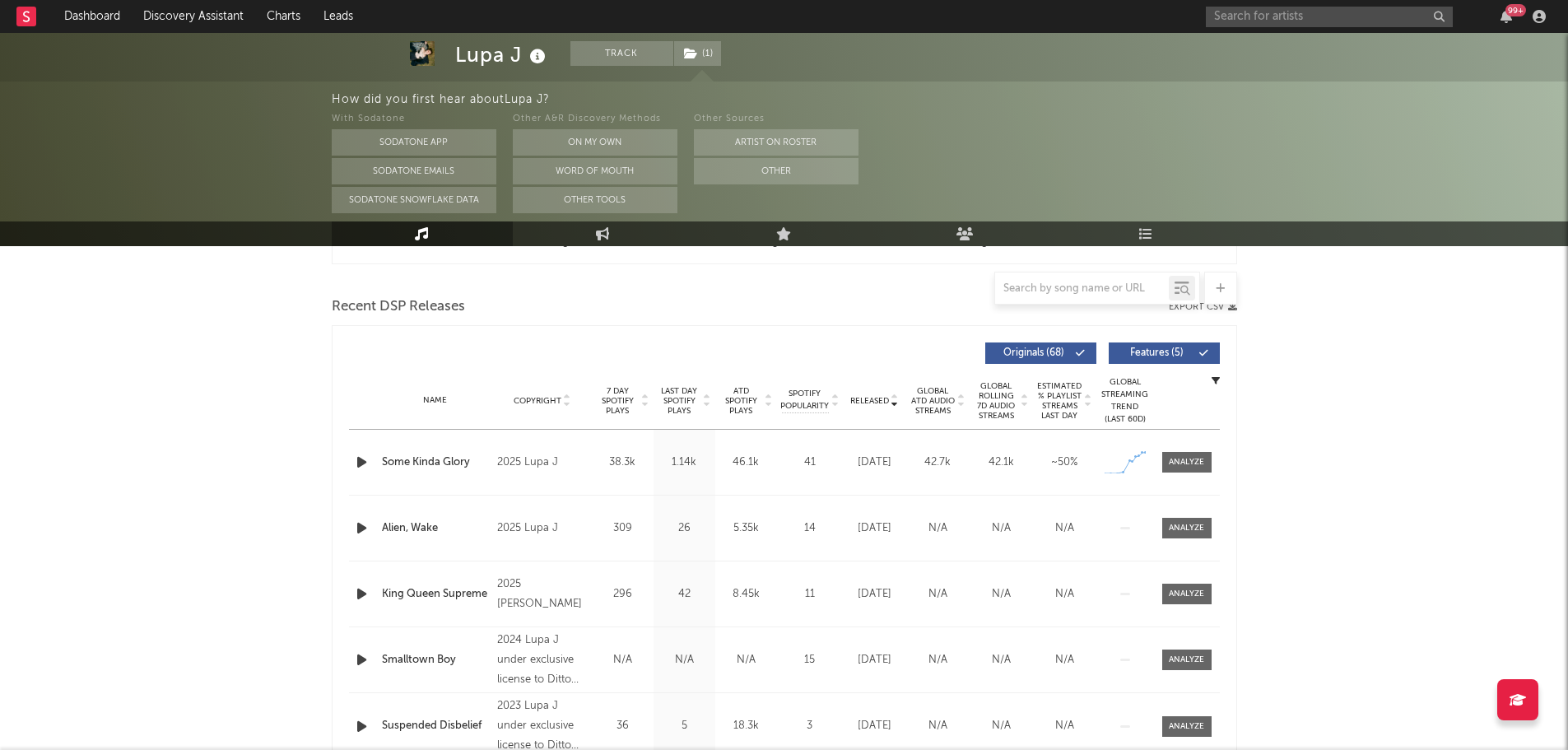
scroll to position [560, 0]
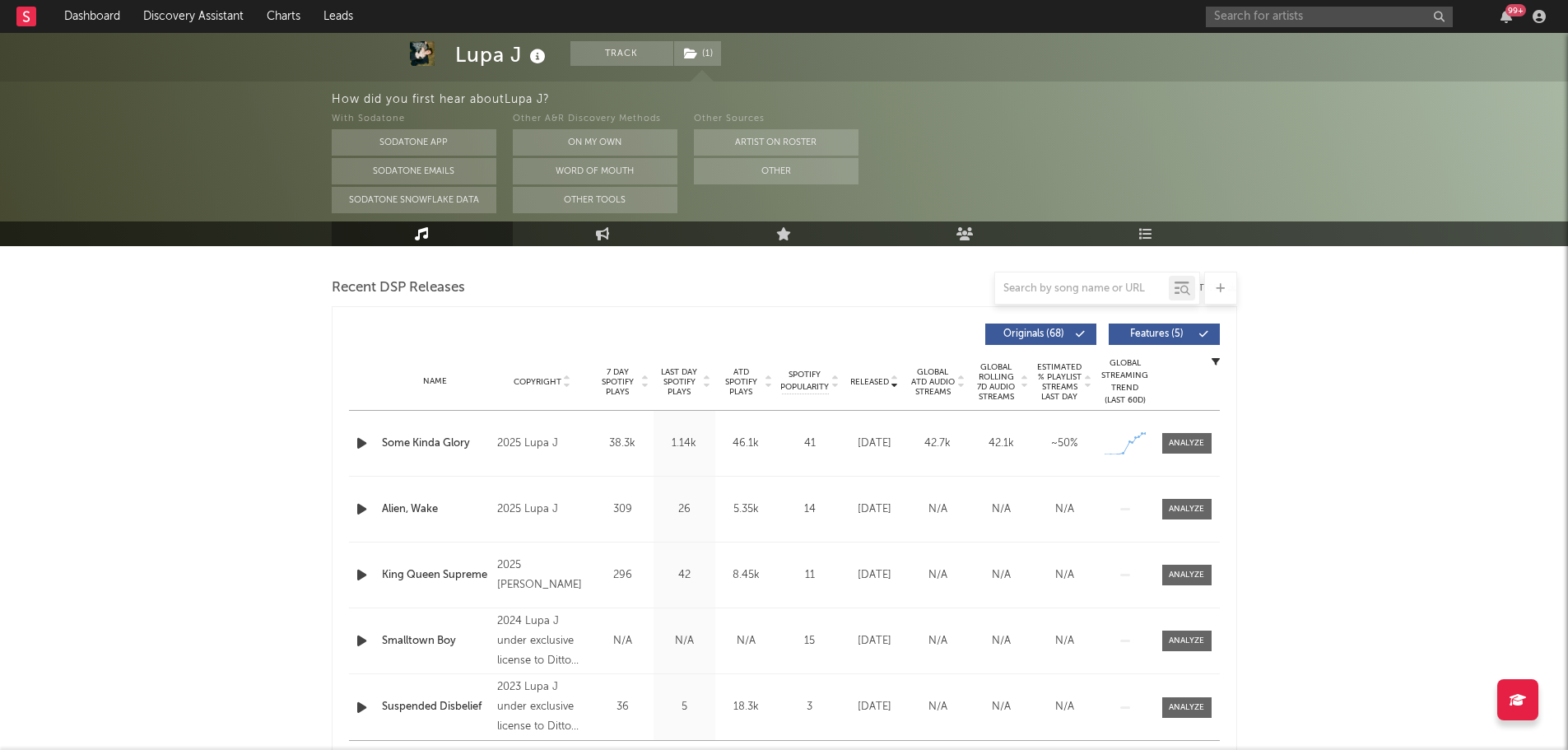
click at [362, 443] on icon "button" at bounding box center [361, 444] width 17 height 21
click at [675, 377] on span "Last Day Spotify Plays" at bounding box center [679, 382] width 44 height 30
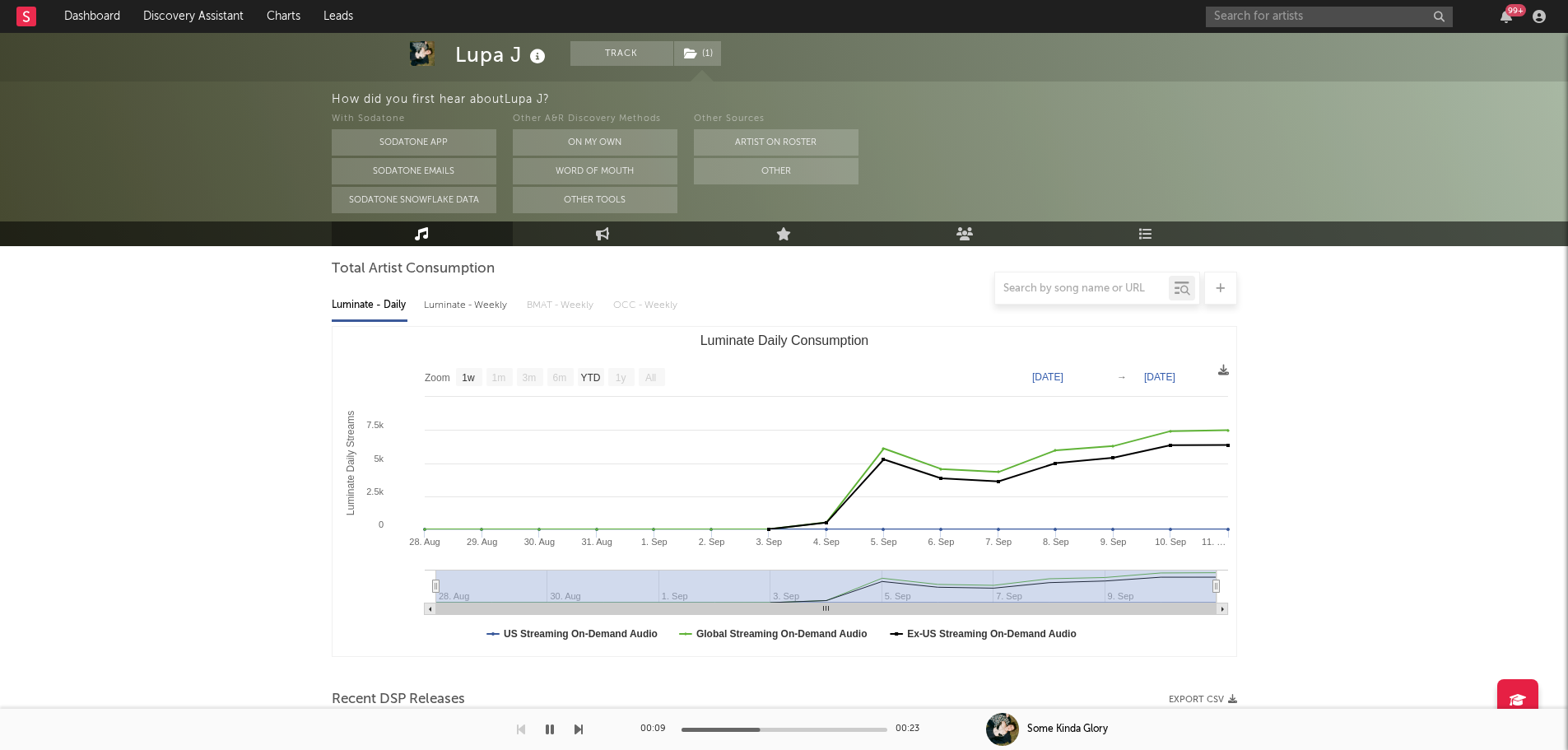
scroll to position [0, 0]
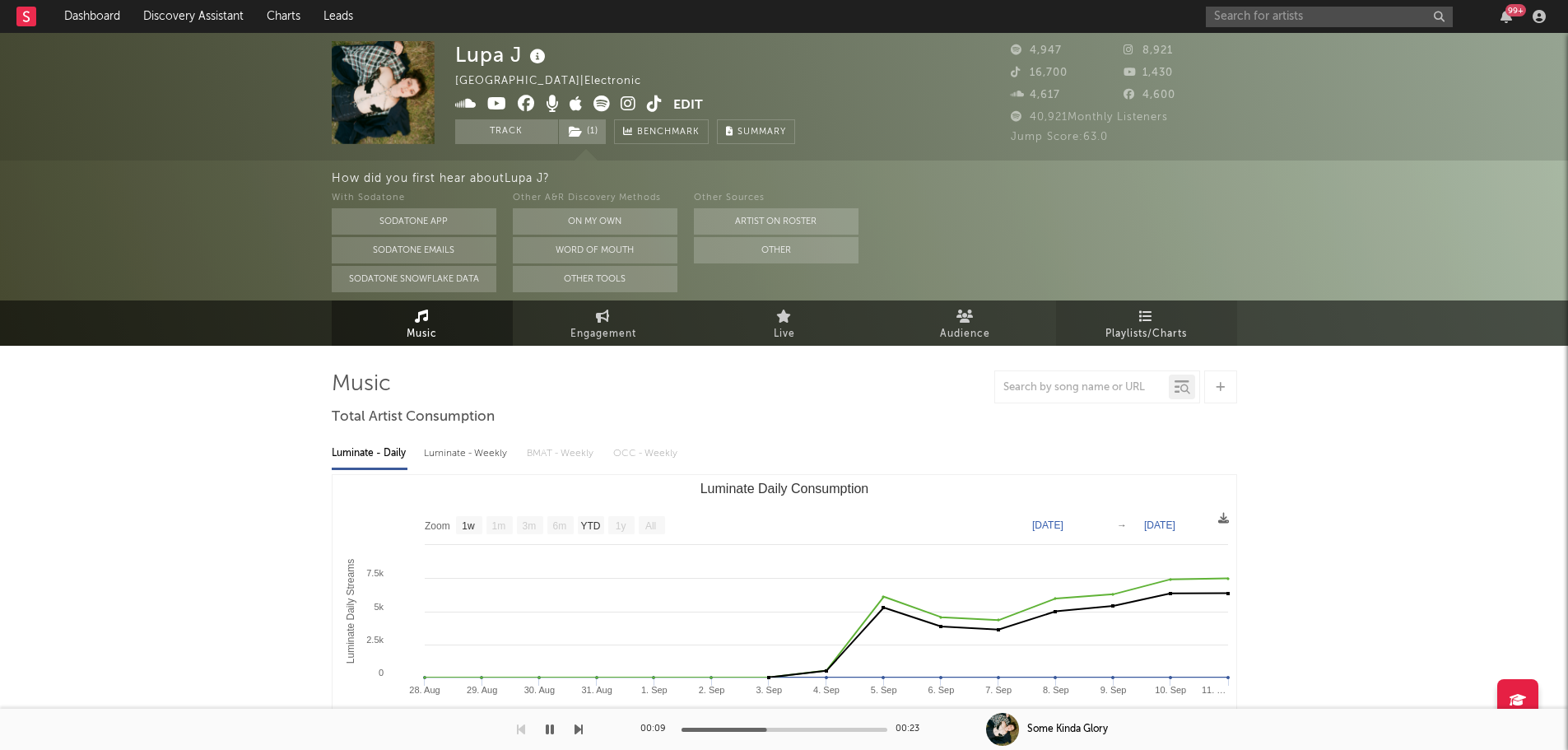
click at [1115, 327] on span "Playlists/Charts" at bounding box center [1145, 334] width 81 height 20
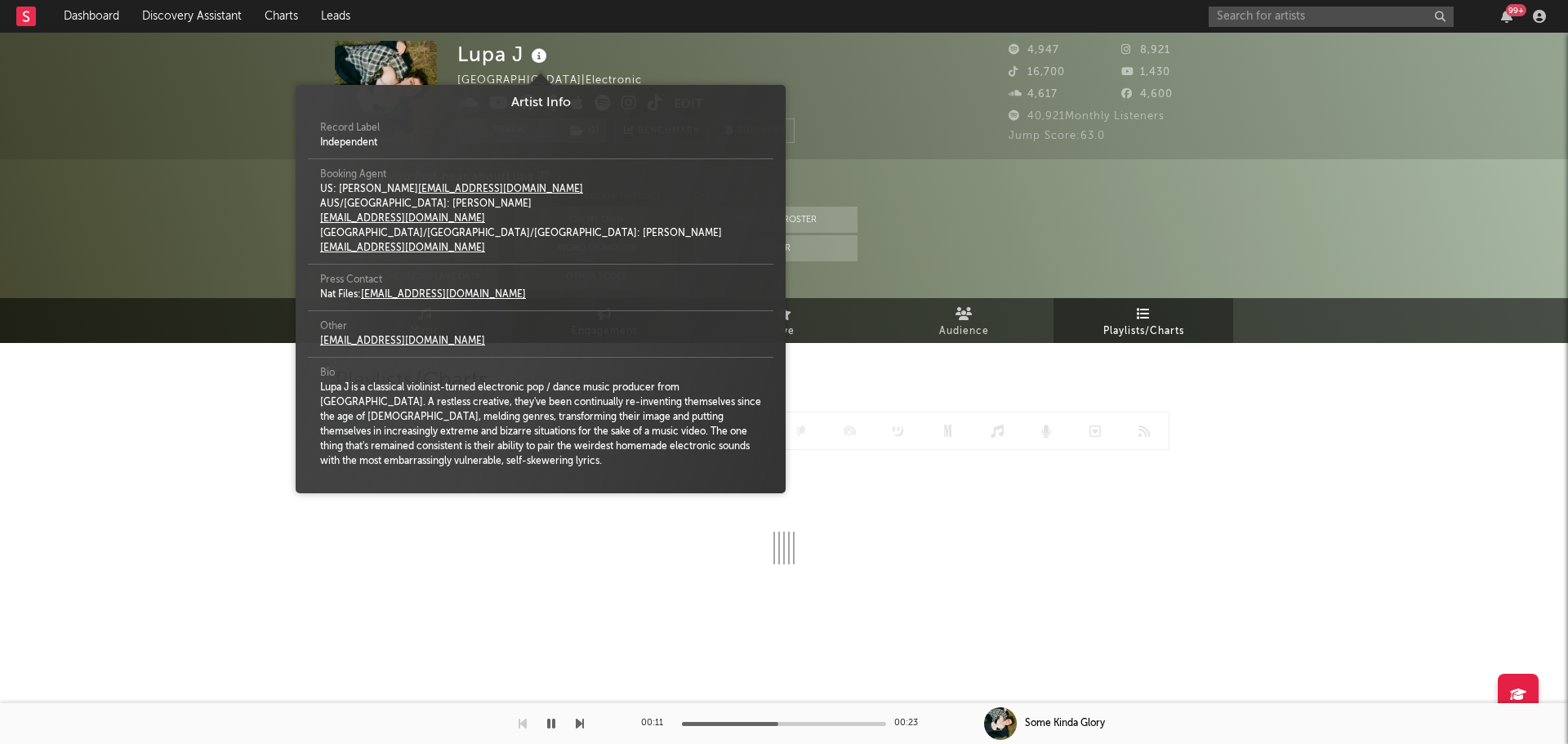
click at [540, 57] on icon at bounding box center [538, 56] width 24 height 23
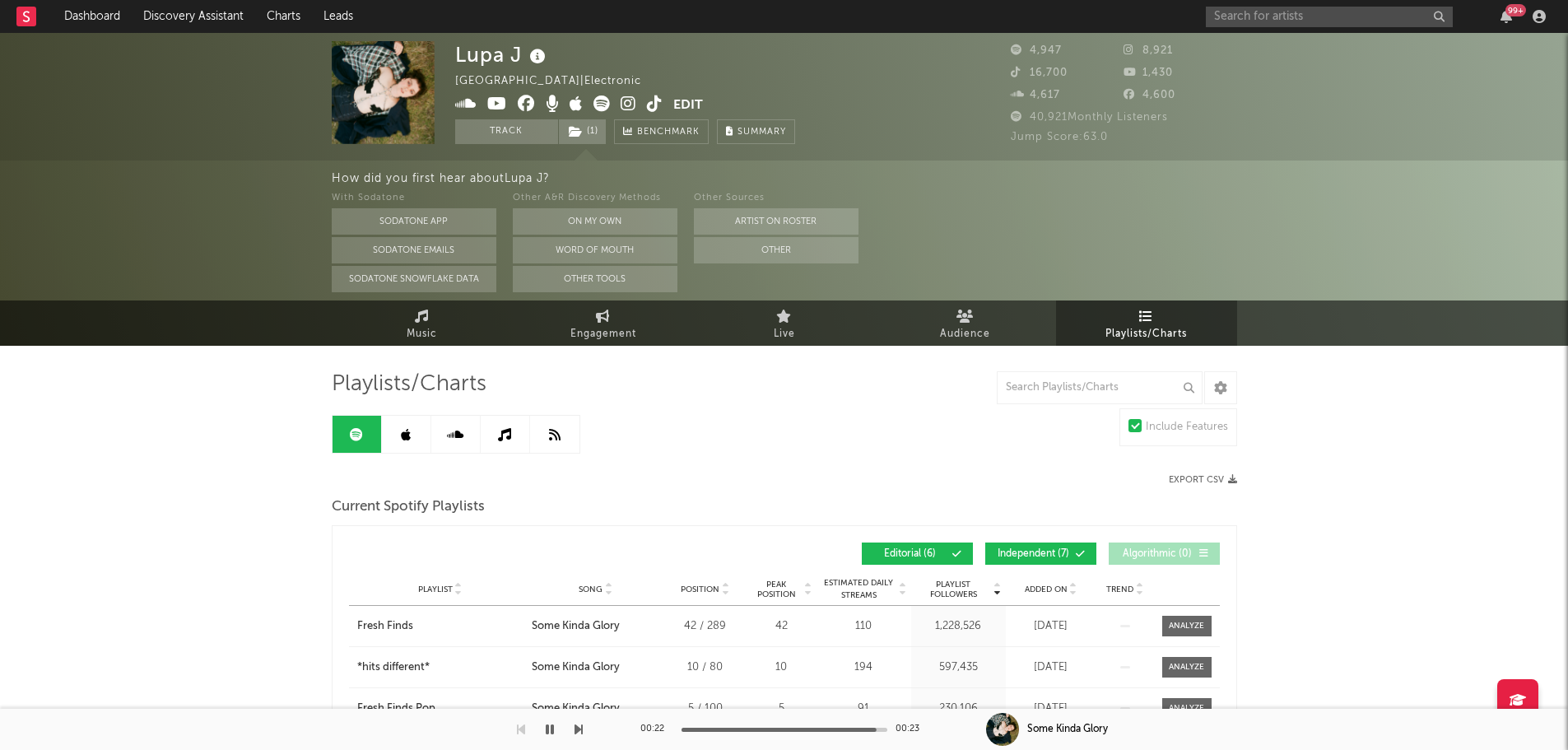
click at [545, 57] on icon at bounding box center [537, 56] width 24 height 23
drag, startPoint x: 433, startPoint y: 321, endPoint x: 417, endPoint y: 340, distance: 24.8
click at [433, 321] on link "Music" at bounding box center [423, 323] width 181 height 45
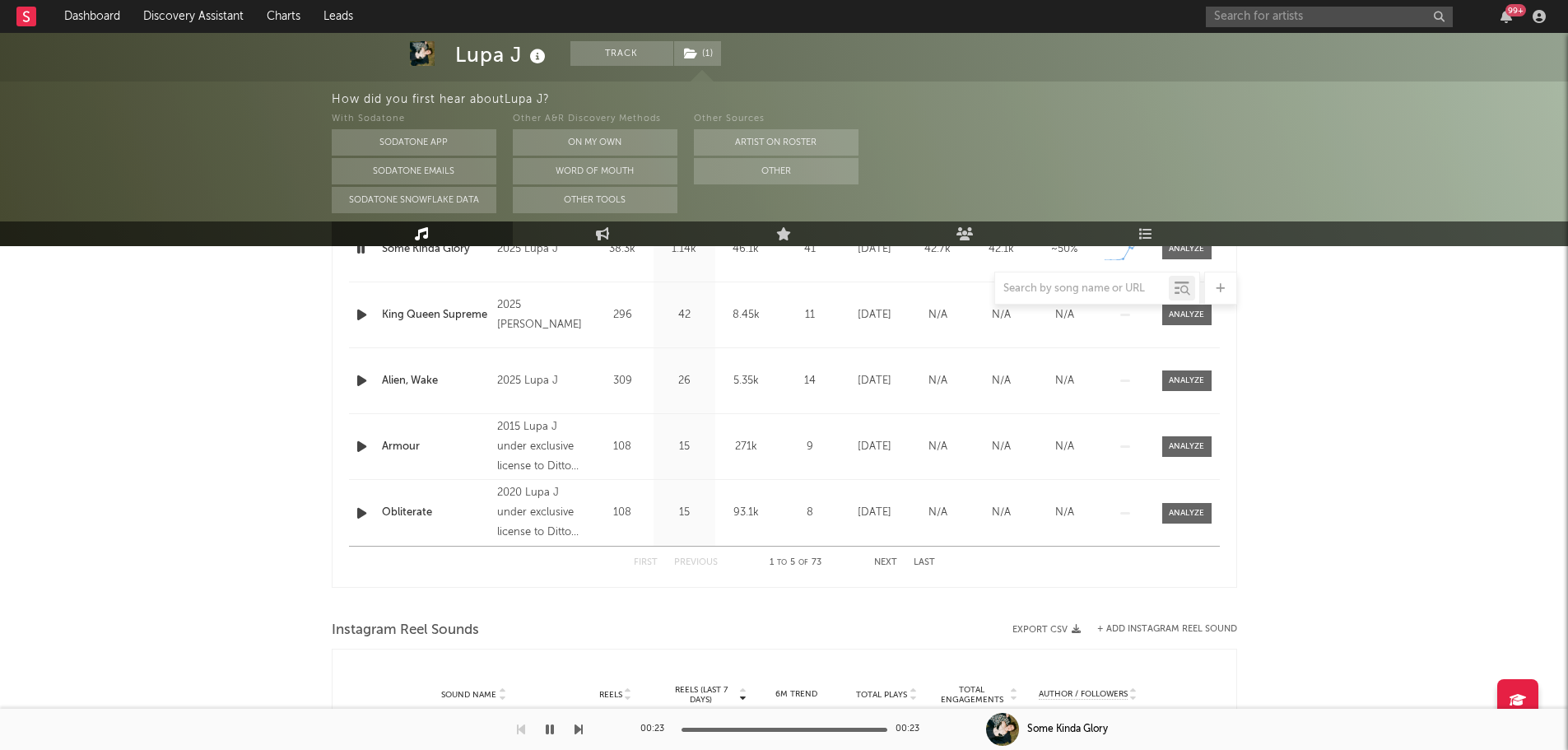
select select "1w"
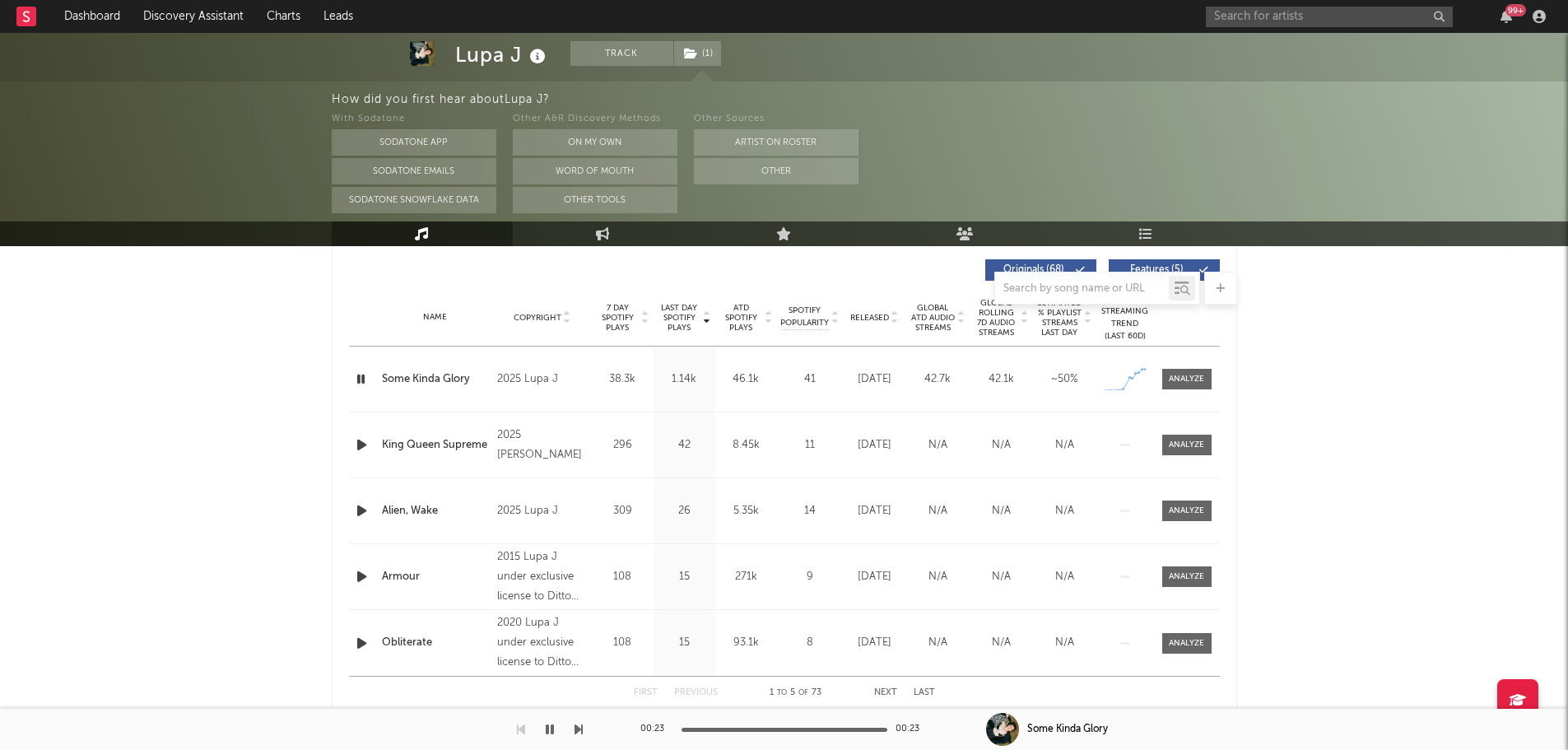
scroll to position [130, 0]
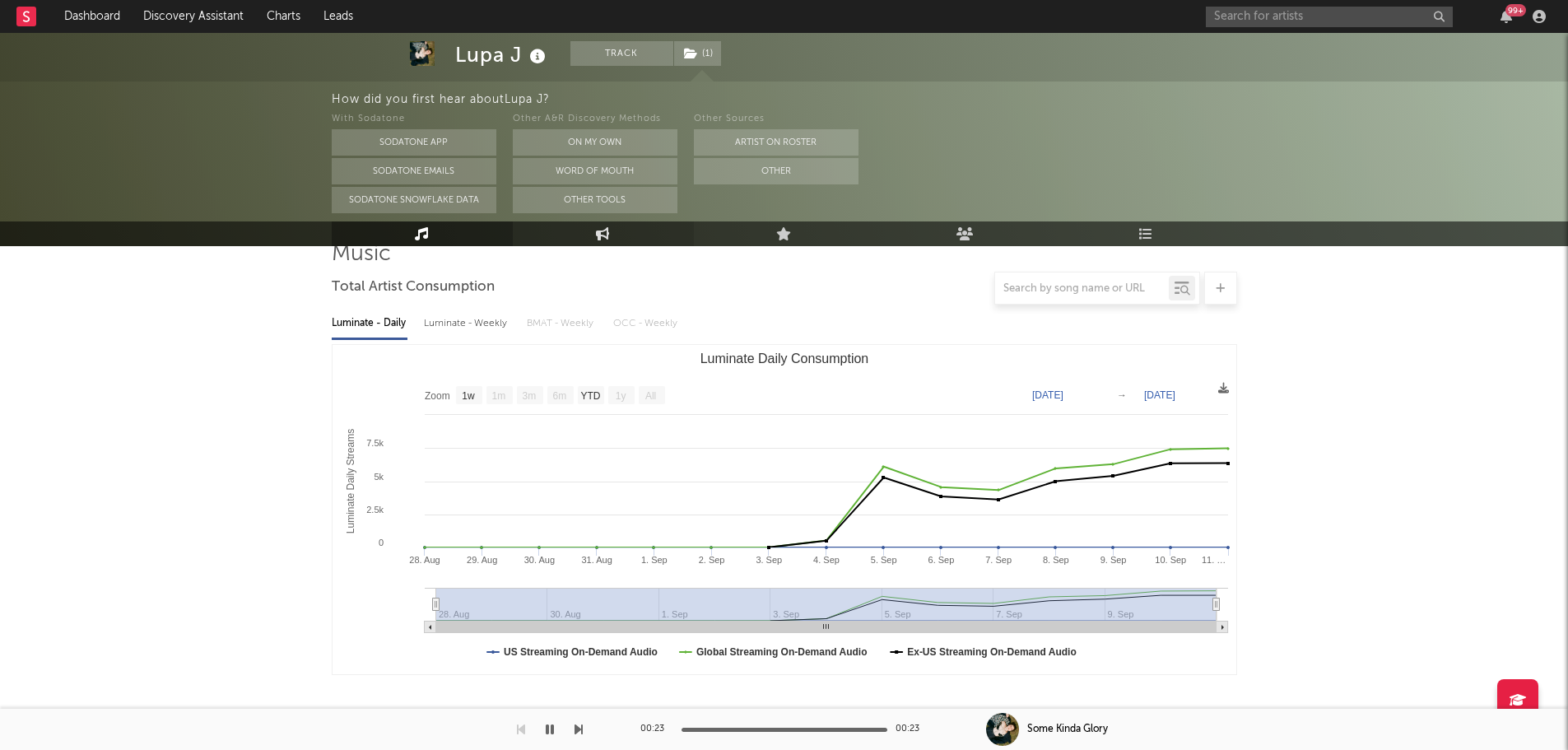
click at [586, 240] on link "Engagement" at bounding box center [604, 234] width 181 height 25
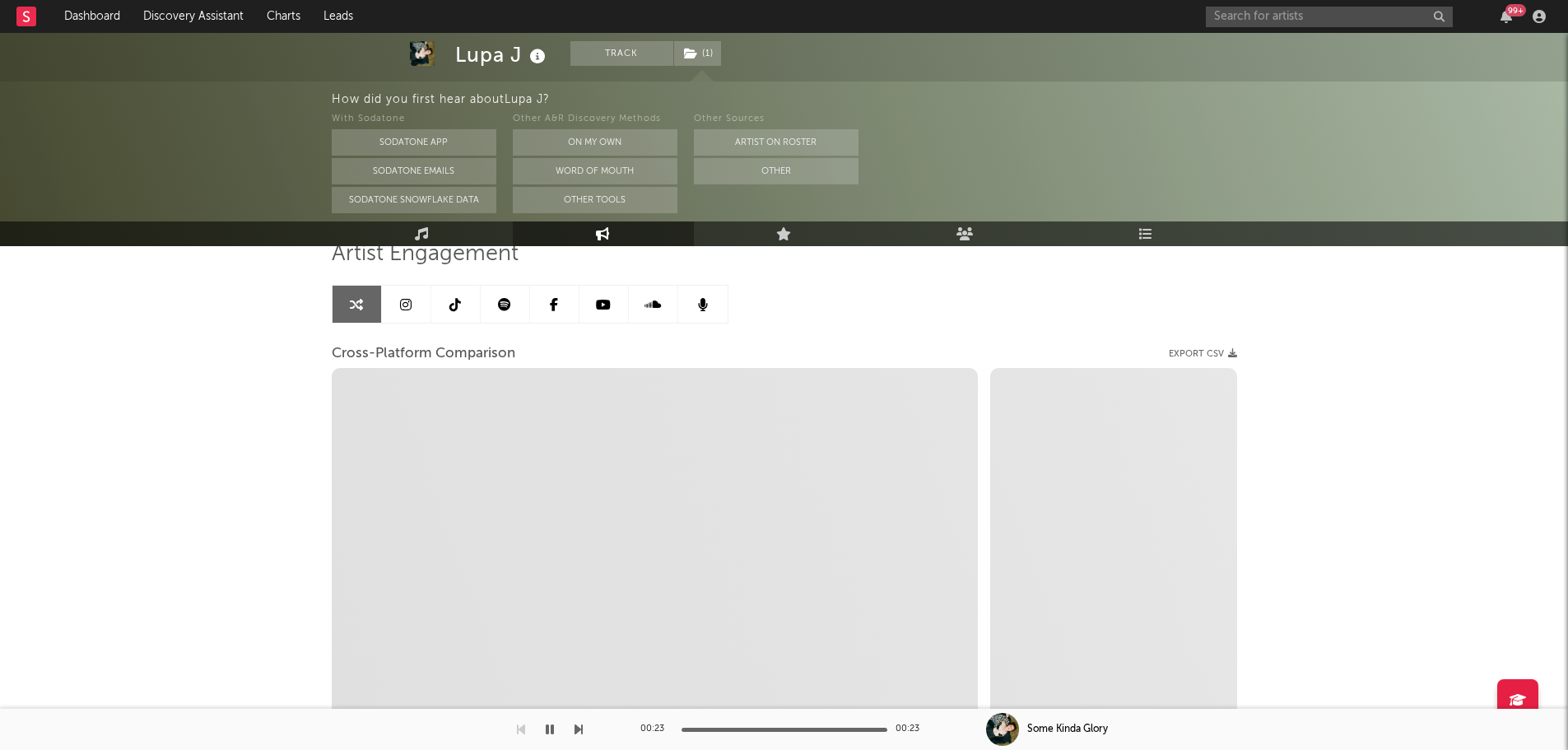
select select "1w"
select select "1m"
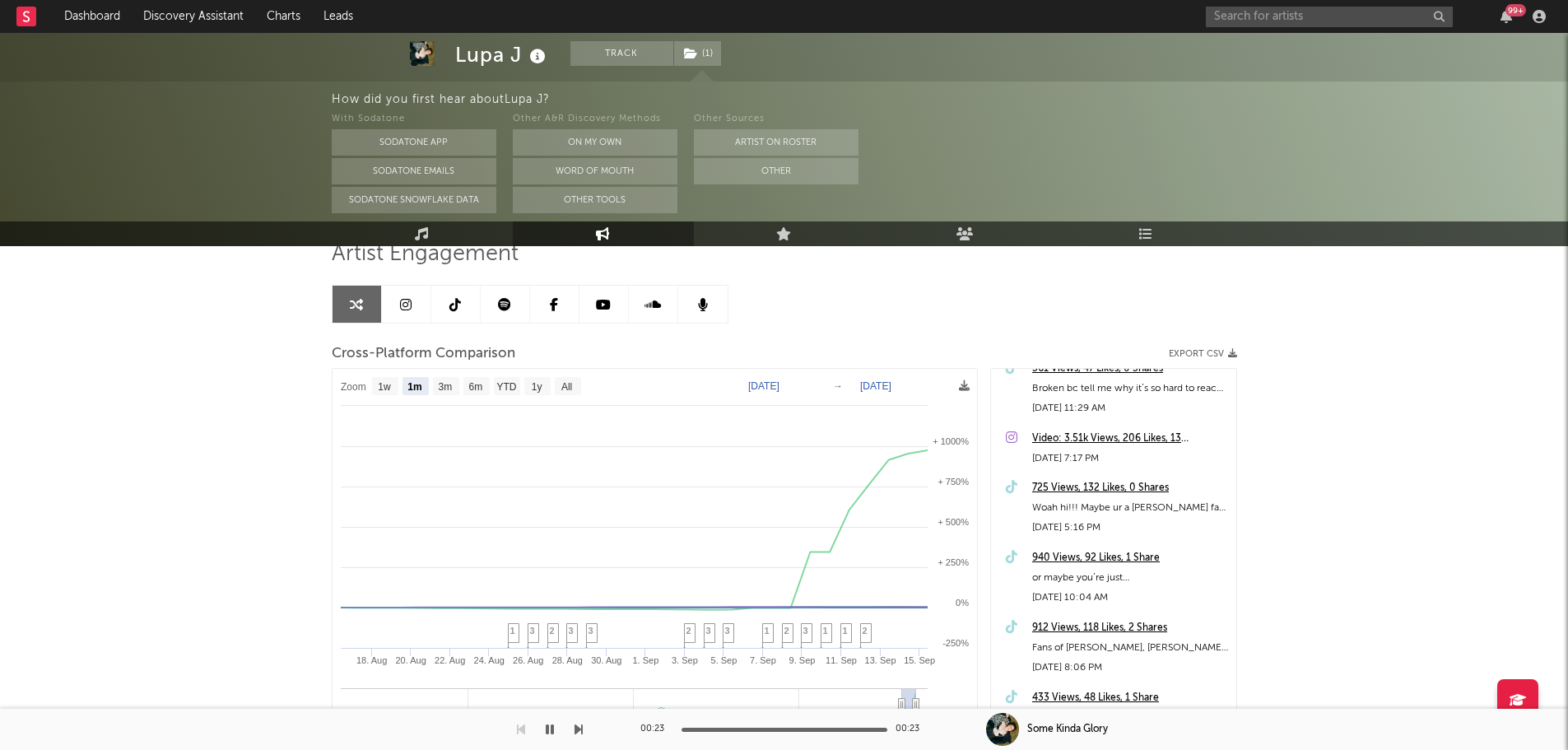
scroll to position [247, 0]
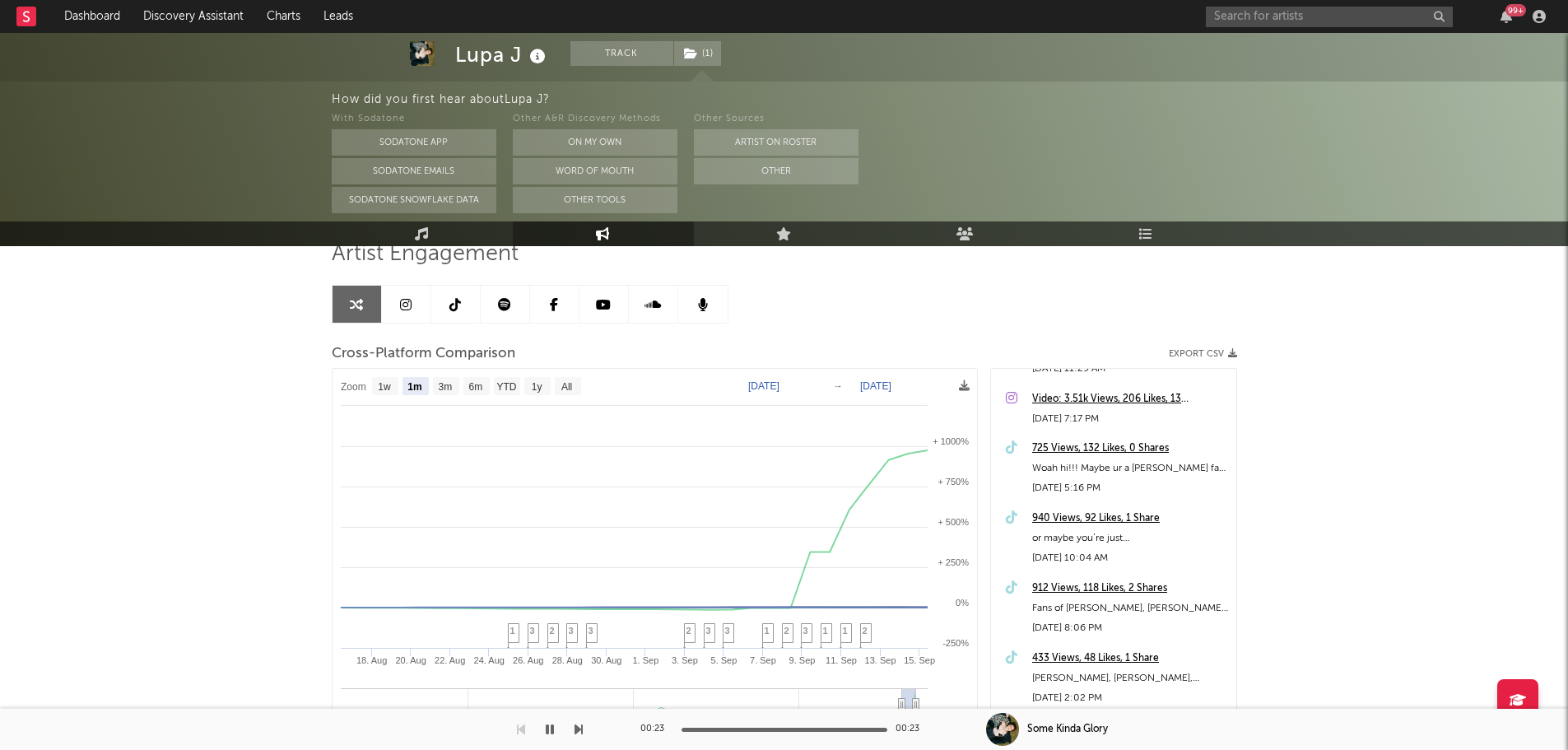
click at [1083, 453] on div "725 Views, 132 Likes, 0 Shares" at bounding box center [1129, 448] width 196 height 20
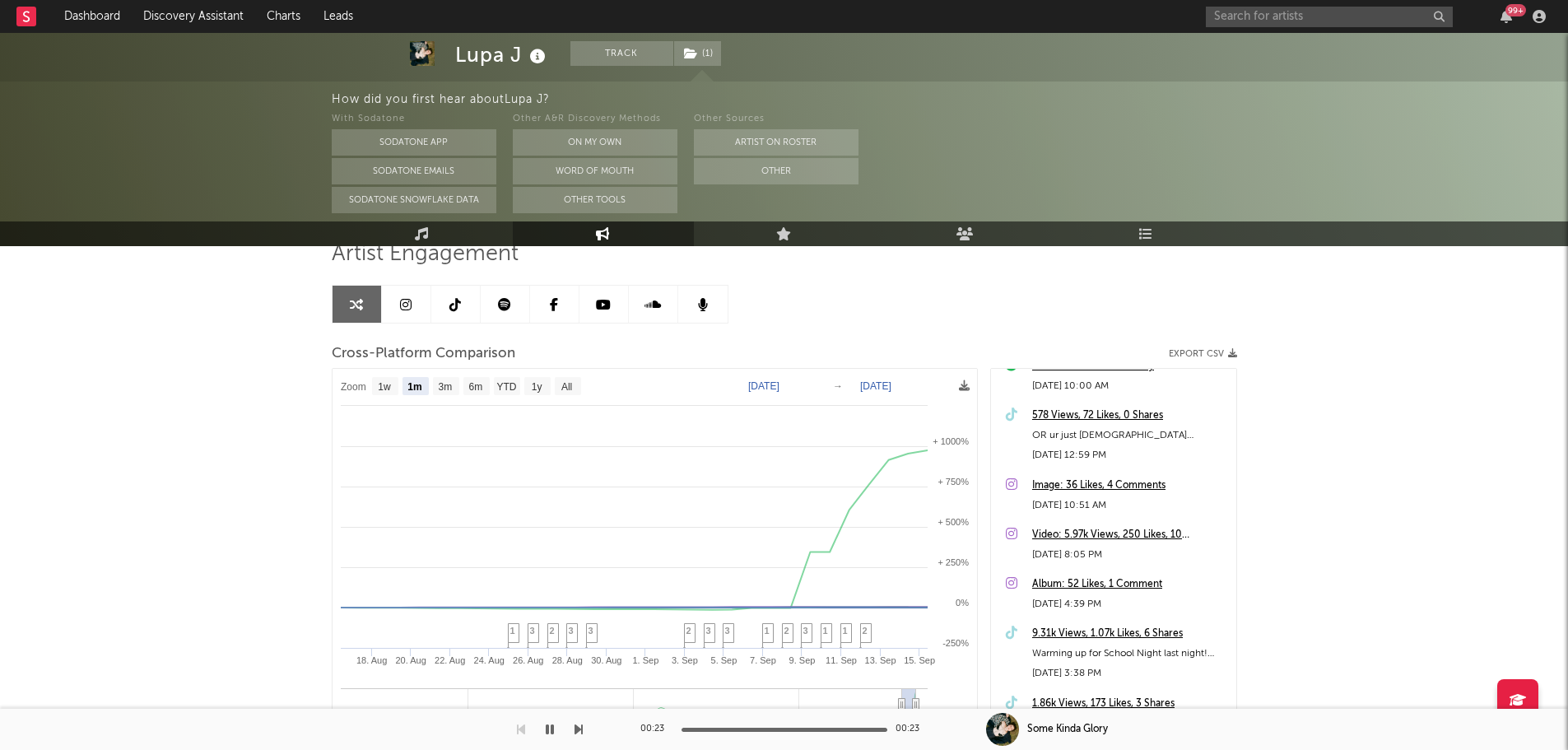
scroll to position [1071, 0]
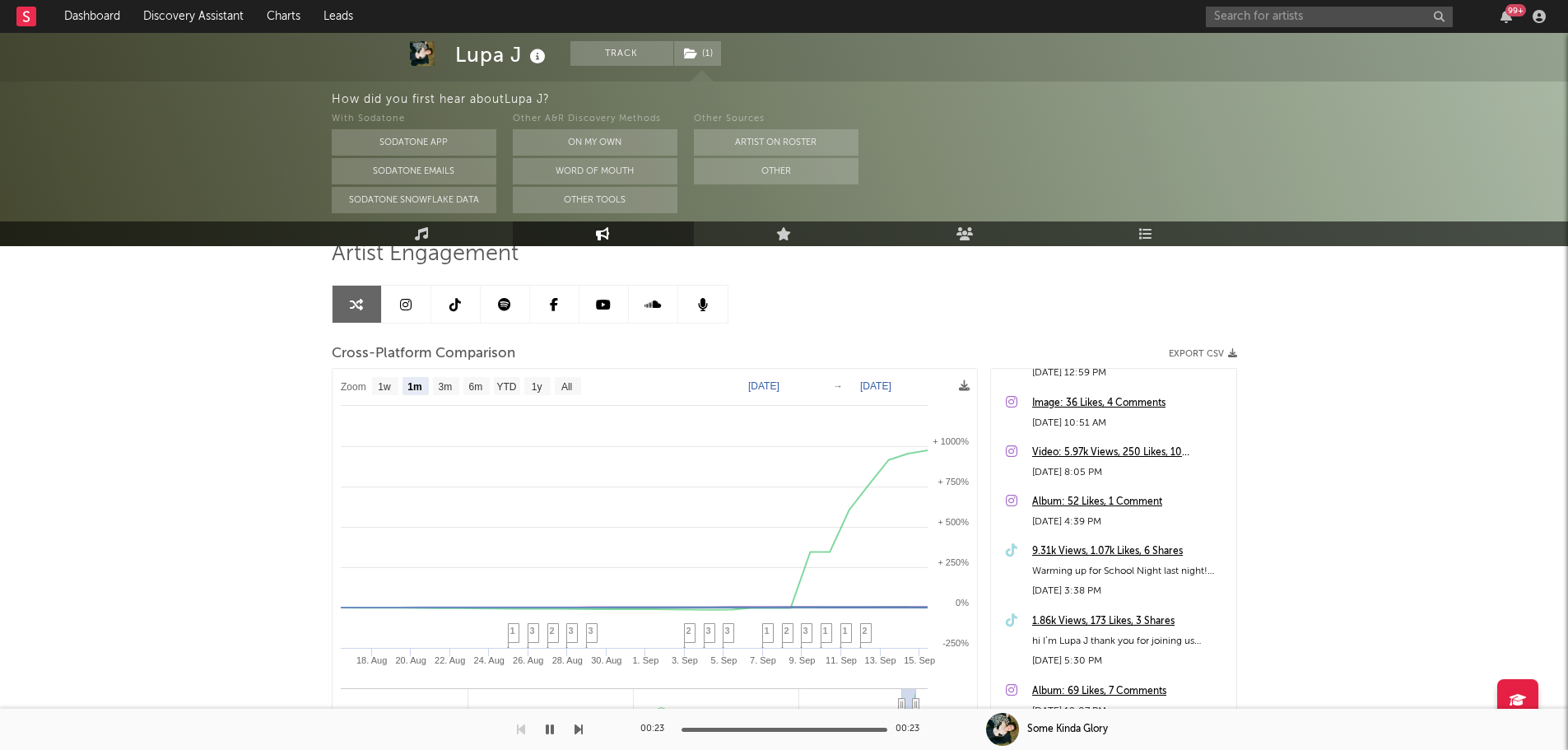
click at [1085, 618] on div "1.86k Views, 173 Likes, 3 Shares" at bounding box center [1129, 621] width 196 height 20
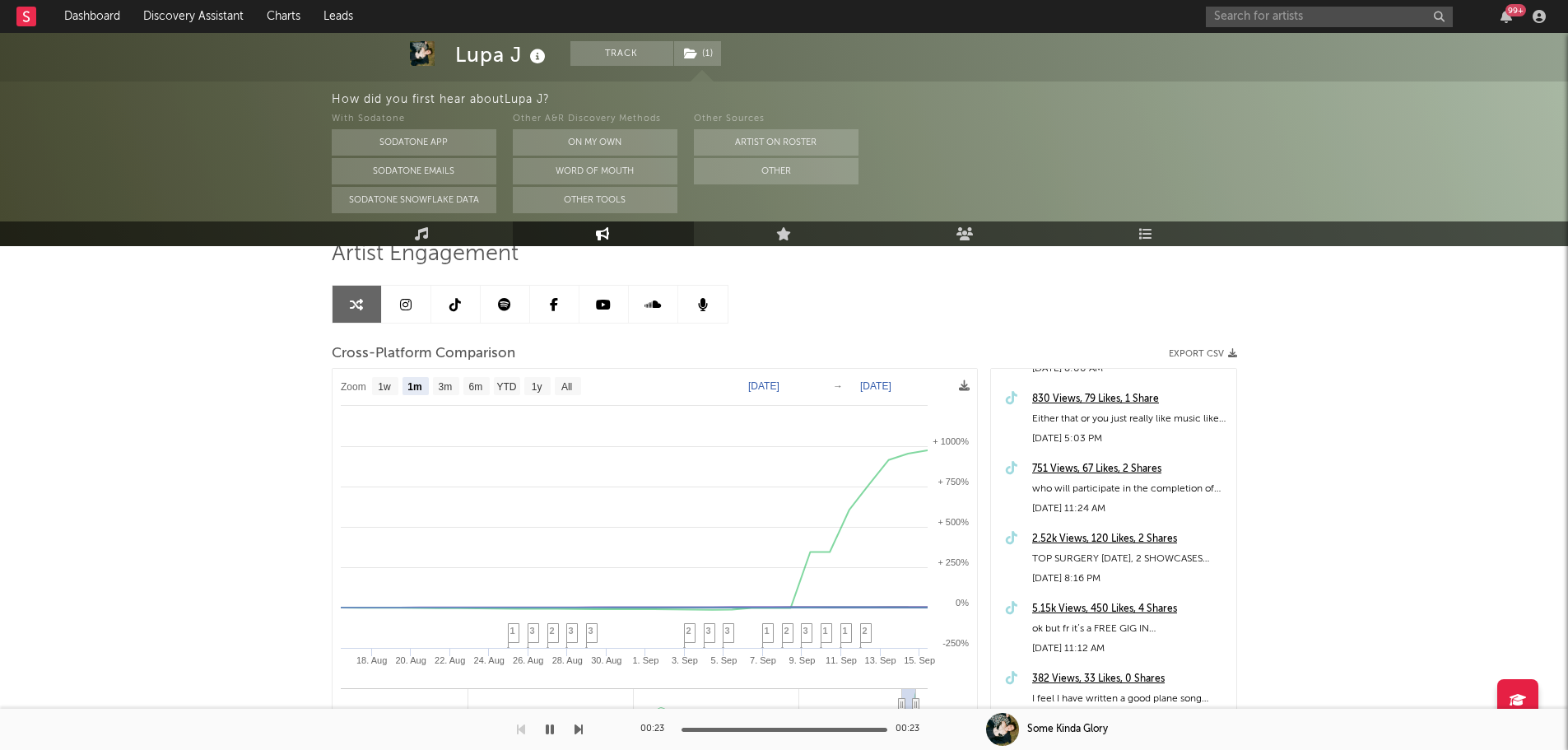
scroll to position [1564, 0]
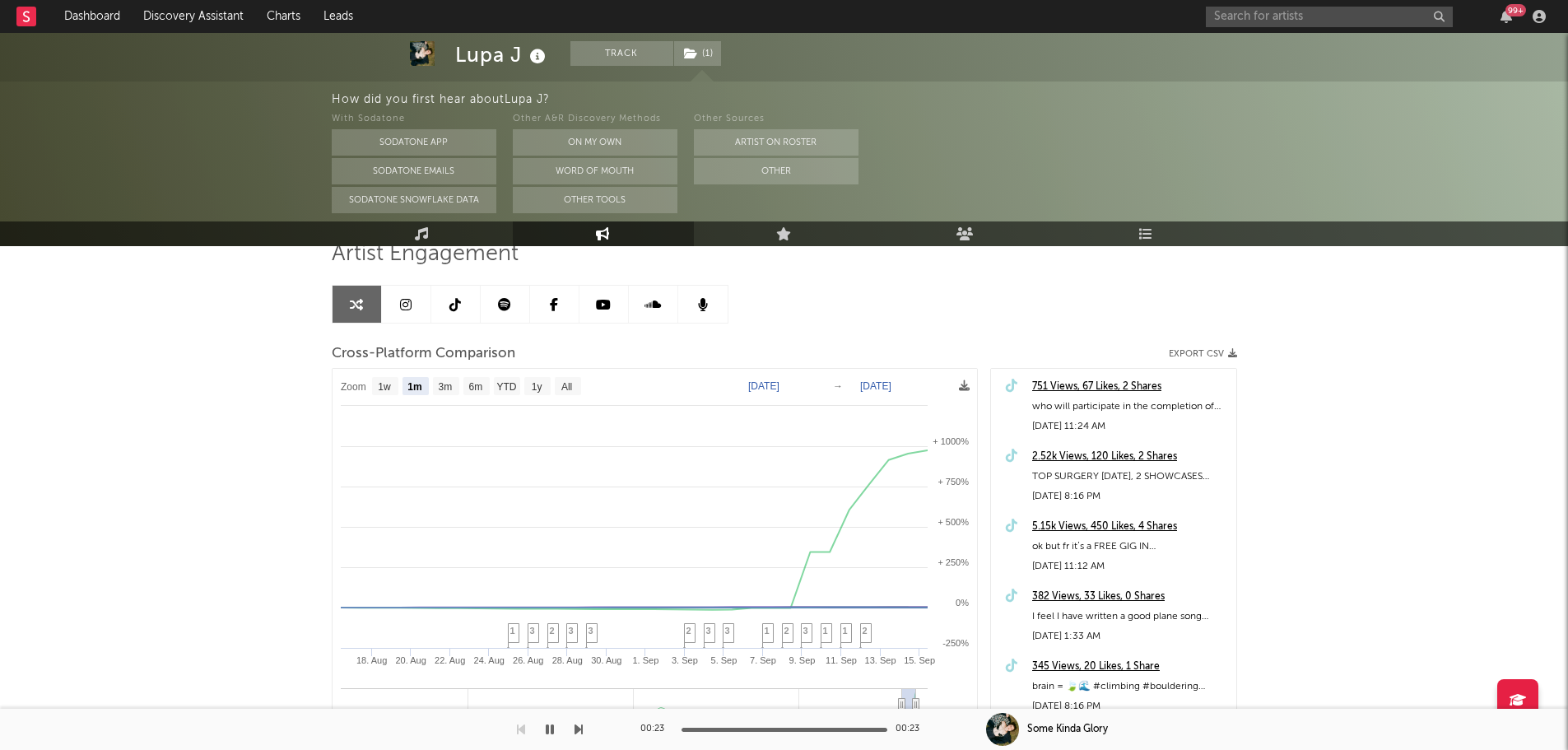
click at [1087, 521] on div "5.15k Views, 450 Likes, 4 Shares" at bounding box center [1129, 527] width 196 height 20
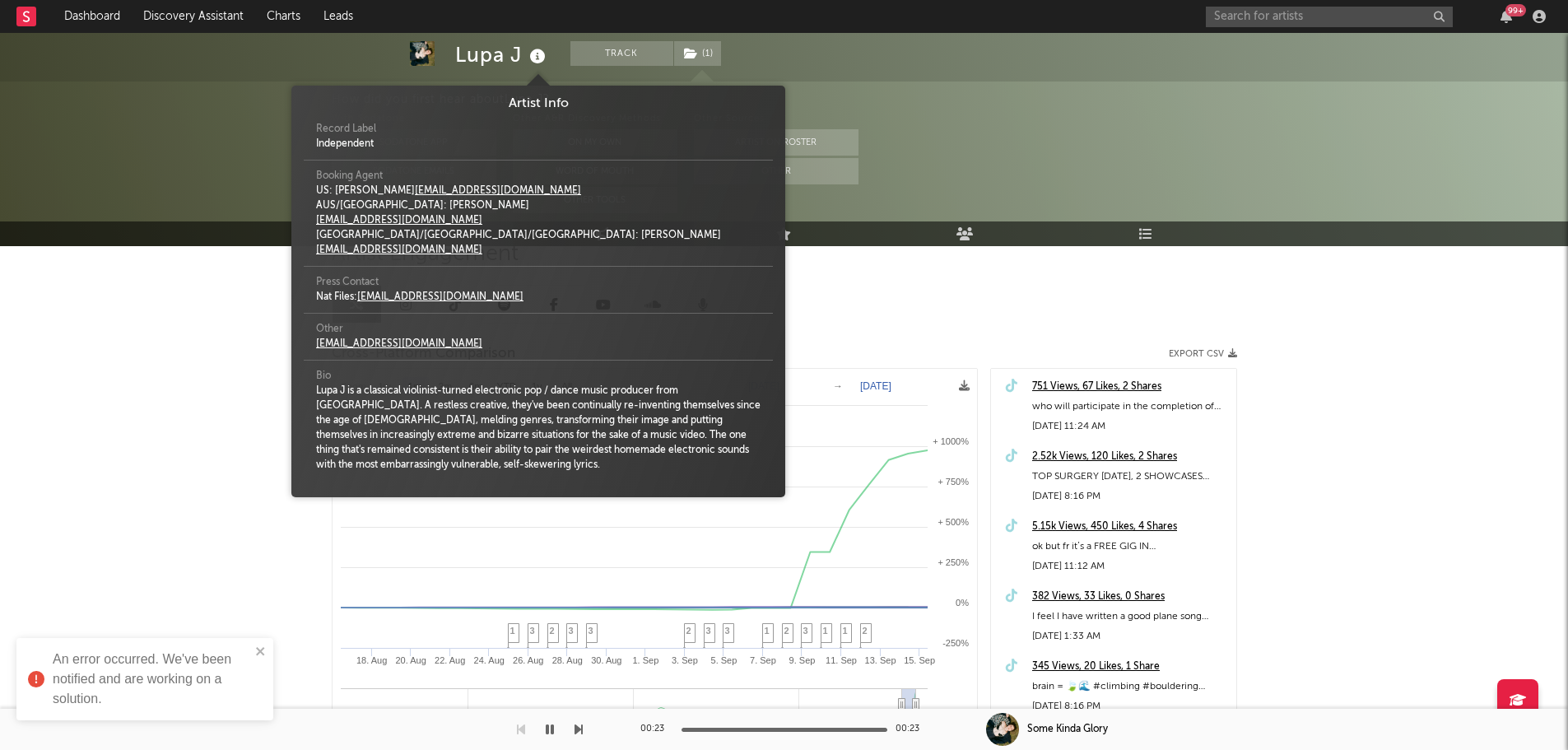
click at [535, 58] on icon at bounding box center [537, 56] width 24 height 23
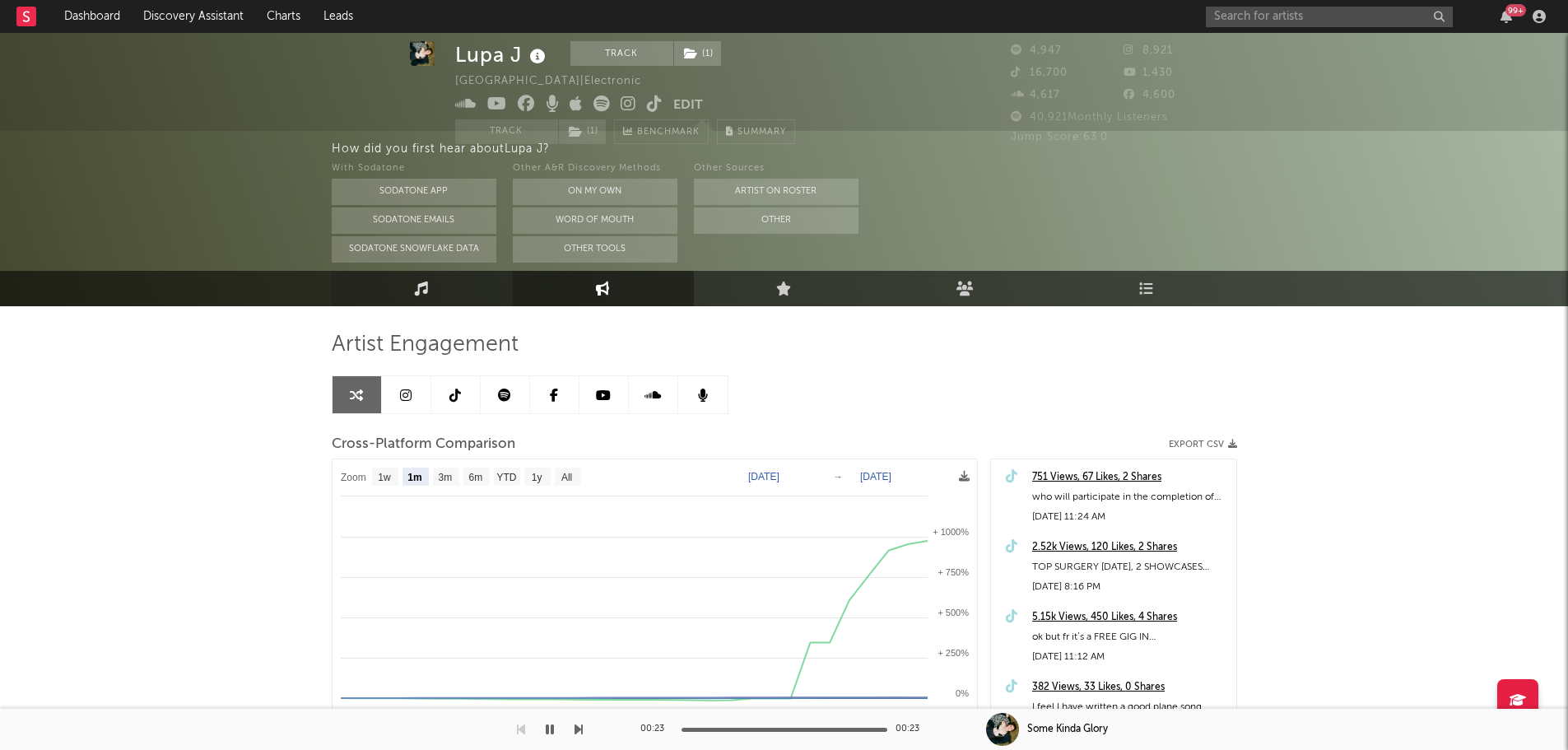
scroll to position [0, 0]
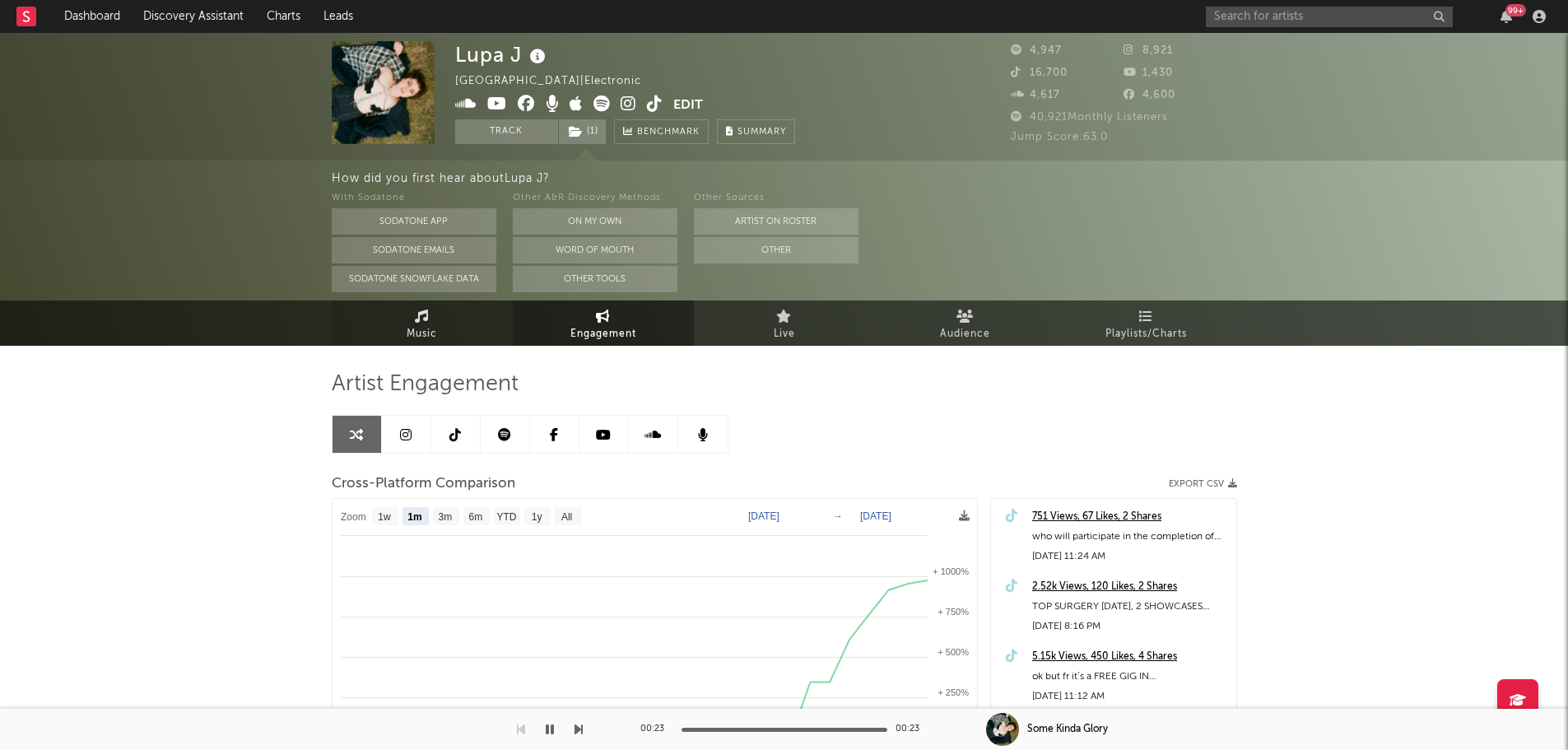
click at [413, 334] on span "Music" at bounding box center [422, 334] width 31 height 20
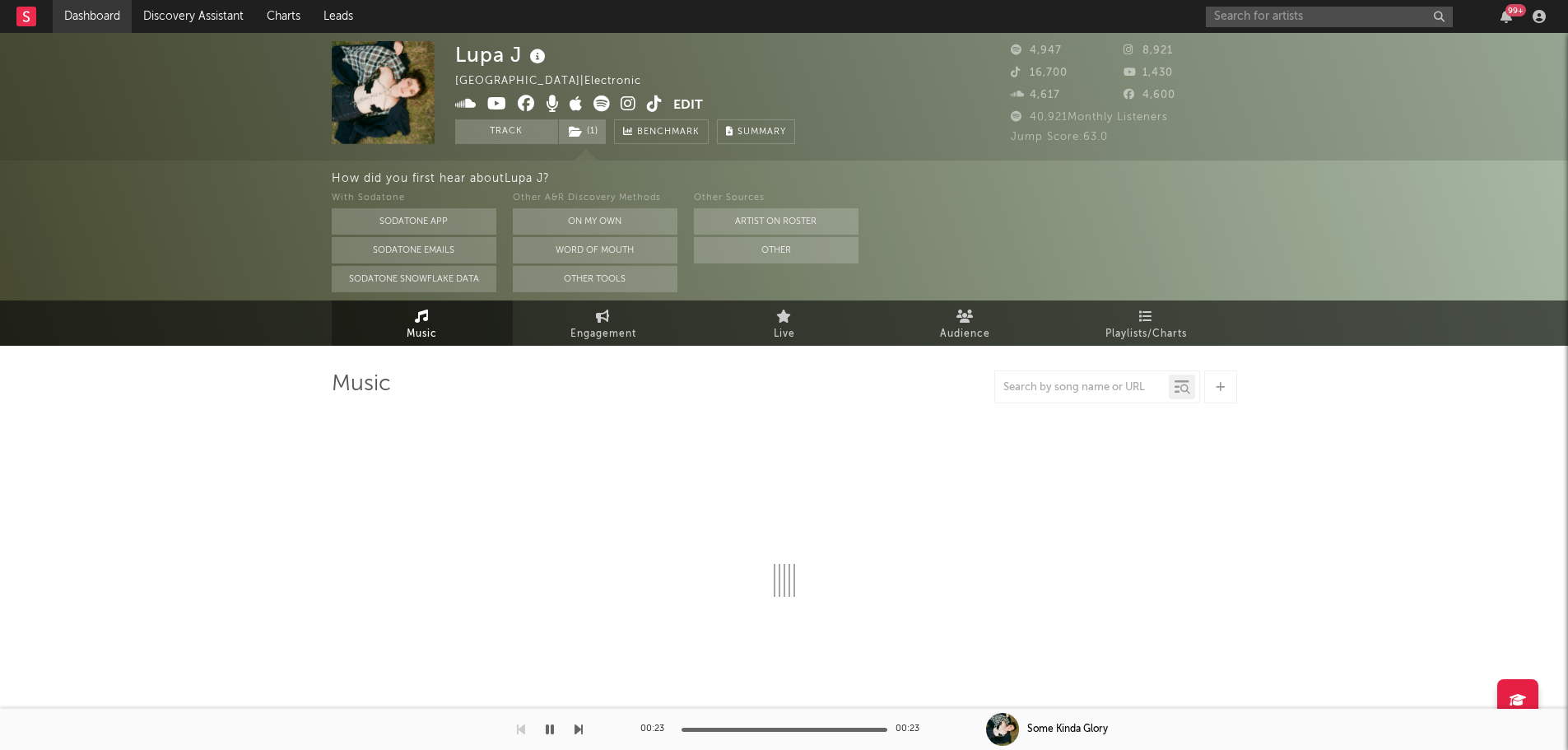
select select "1w"
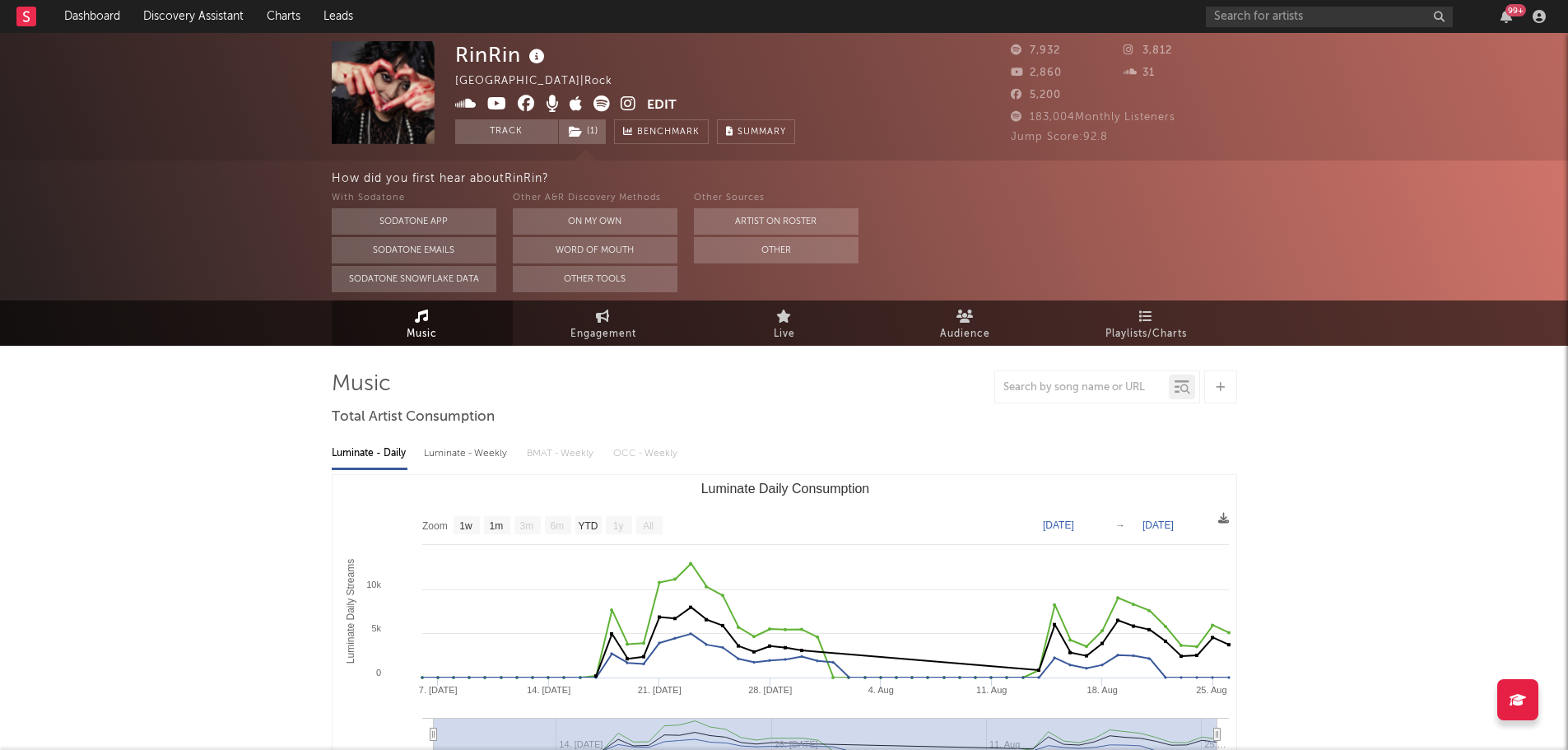
select select "1w"
